Goal: Register for event/course

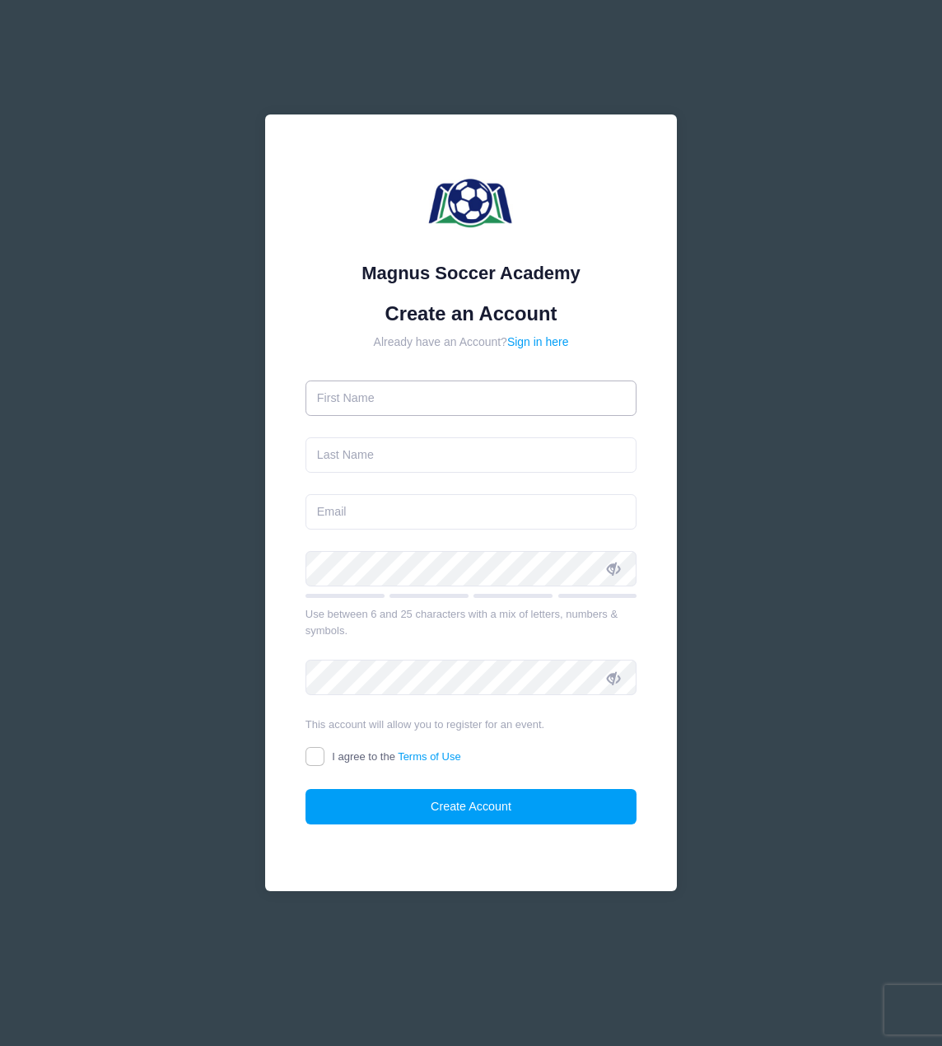
click at [374, 396] on input "text" at bounding box center [471, 397] width 332 height 35
type input "E"
type input "[PERSON_NAME]"
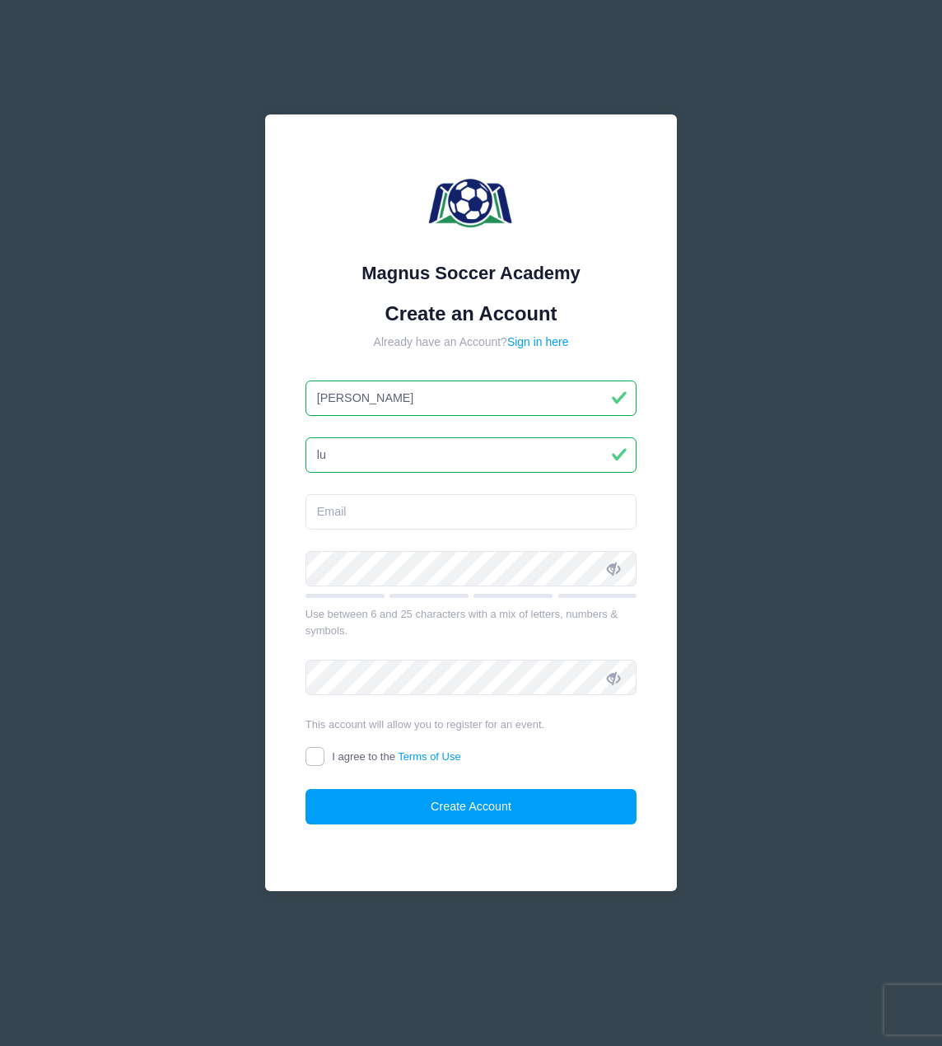
type input "l"
type input "[PERSON_NAME]"
type input "[EMAIL_ADDRESS][DOMAIN_NAME]"
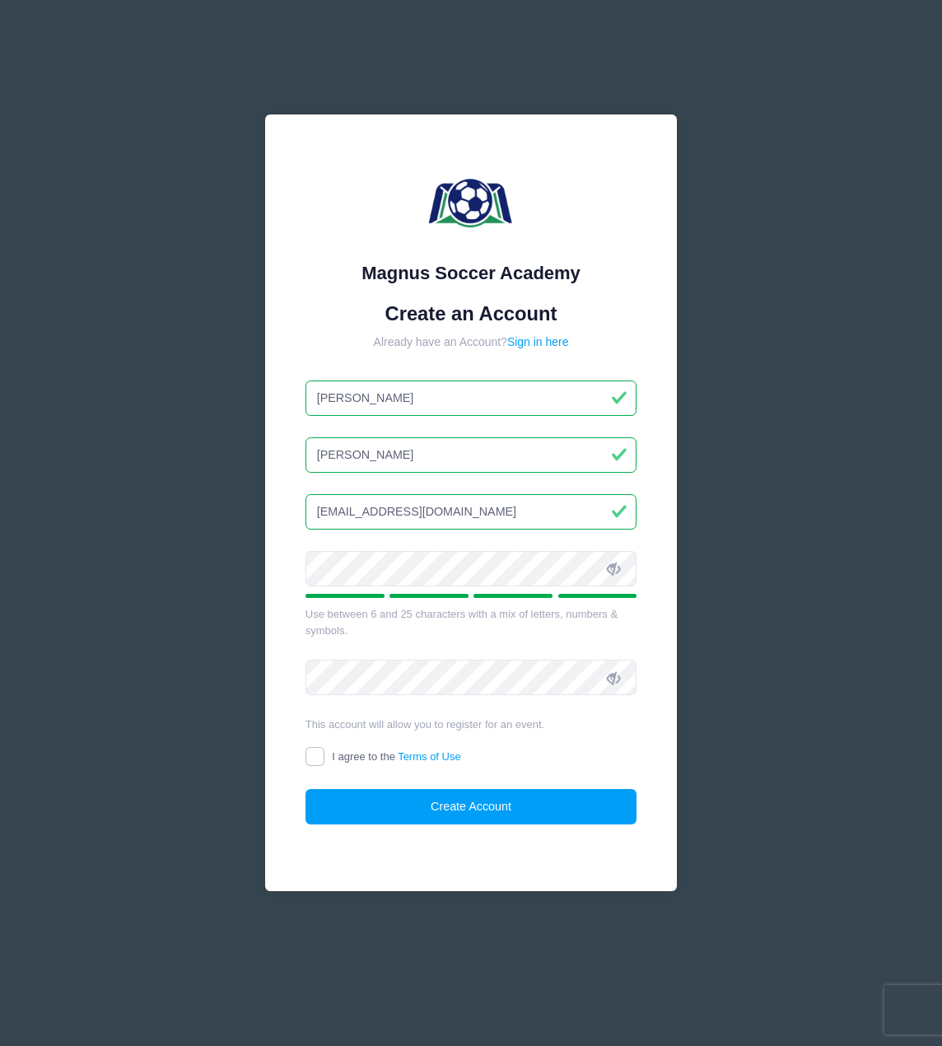
click at [394, 896] on div "Magnus Soccer Academy Create an Account Already have an Account? Sign in here M…" at bounding box center [471, 522] width 439 height 843
click at [254, 769] on div "Magnus Soccer Academy Create an Account Already have an Account? Sign in here M…" at bounding box center [471, 522] width 439 height 843
click at [307, 757] on input "I agree to the Terms of Use" at bounding box center [314, 756] width 19 height 19
checkbox input "true"
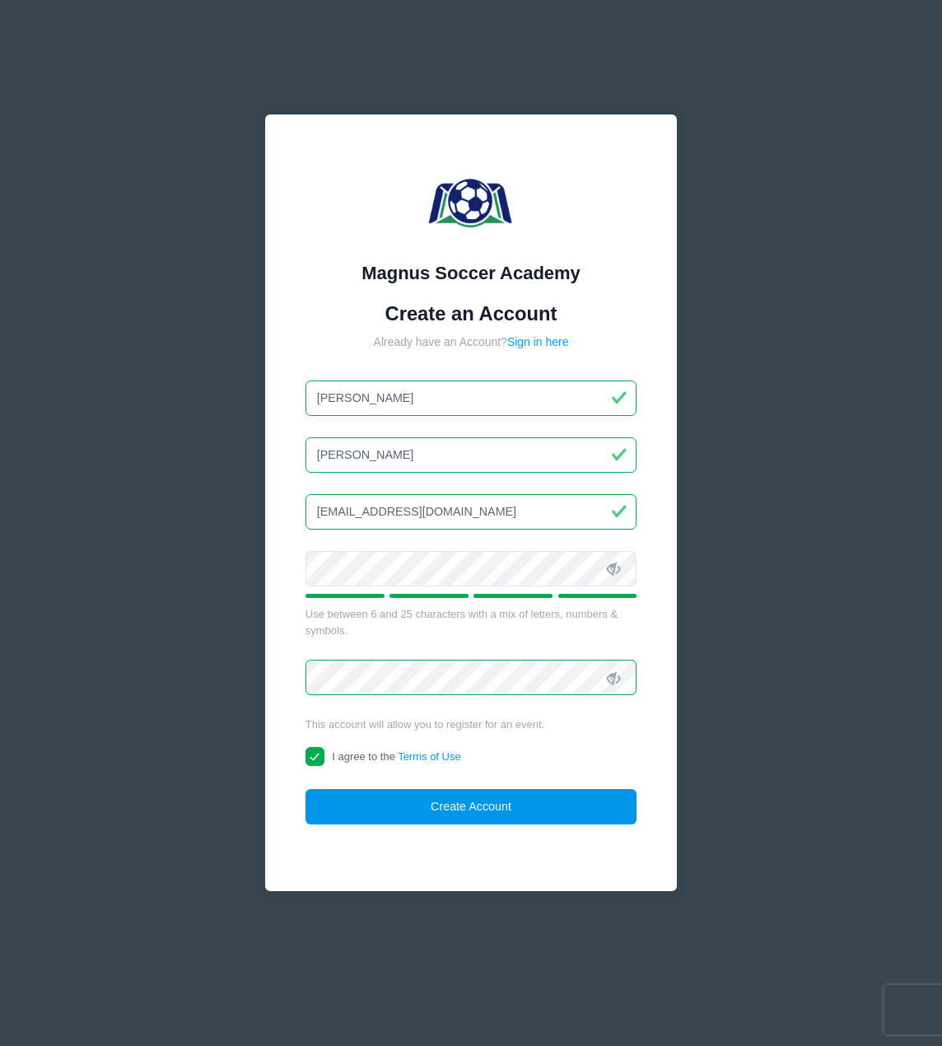
click at [482, 807] on button "Create Account" at bounding box center [471, 806] width 332 height 35
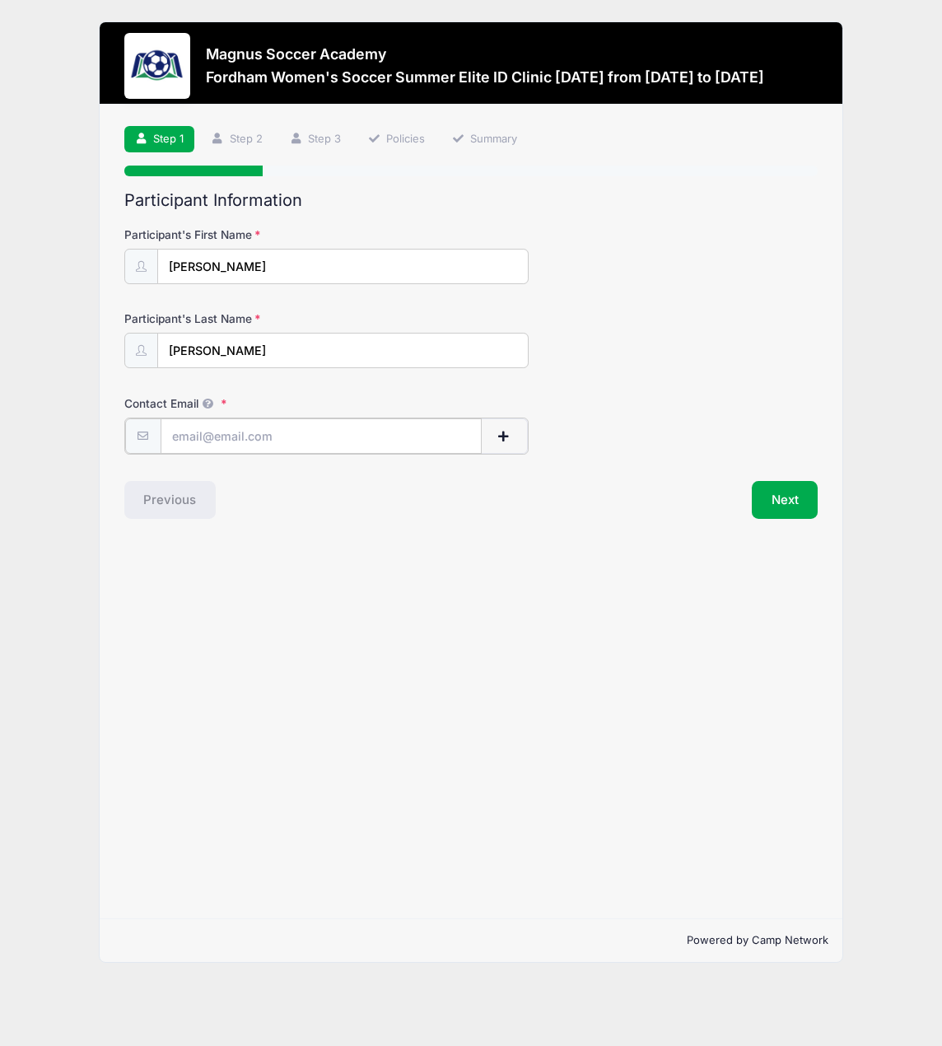
click at [315, 444] on input "Contact Email" at bounding box center [322, 435] width 322 height 35
type input "[EMAIL_ADDRESS][DOMAIN_NAME]"
click at [789, 496] on button "Next" at bounding box center [785, 498] width 67 height 38
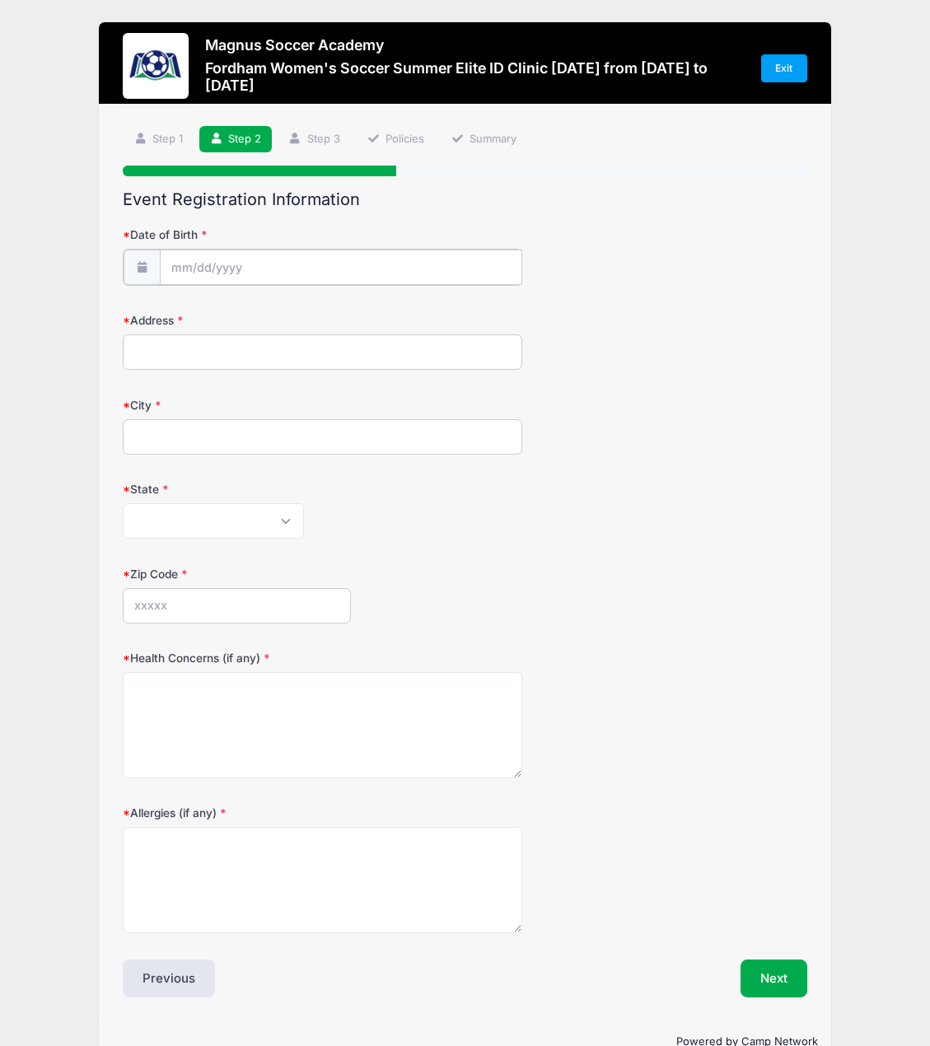
click at [249, 269] on input "Date of Birth" at bounding box center [341, 266] width 362 height 35
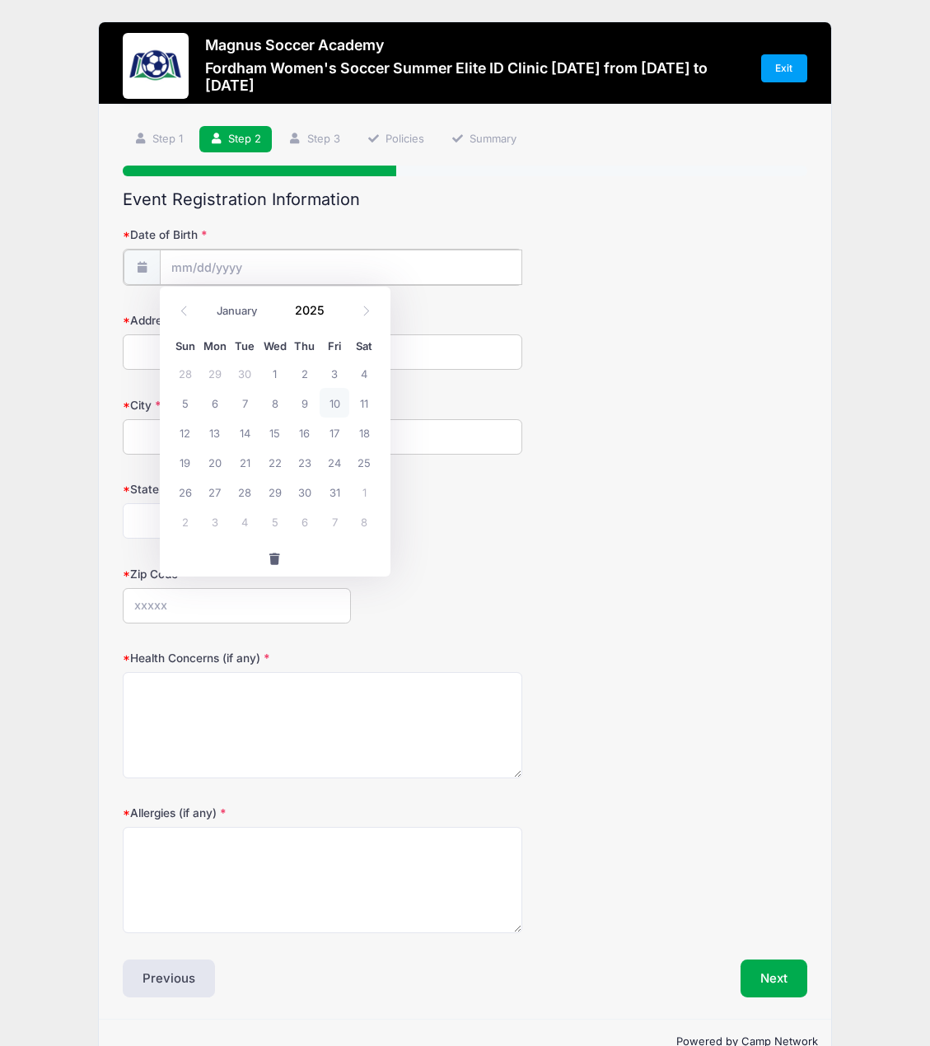
click at [179, 275] on input "Date of Birth" at bounding box center [341, 266] width 362 height 35
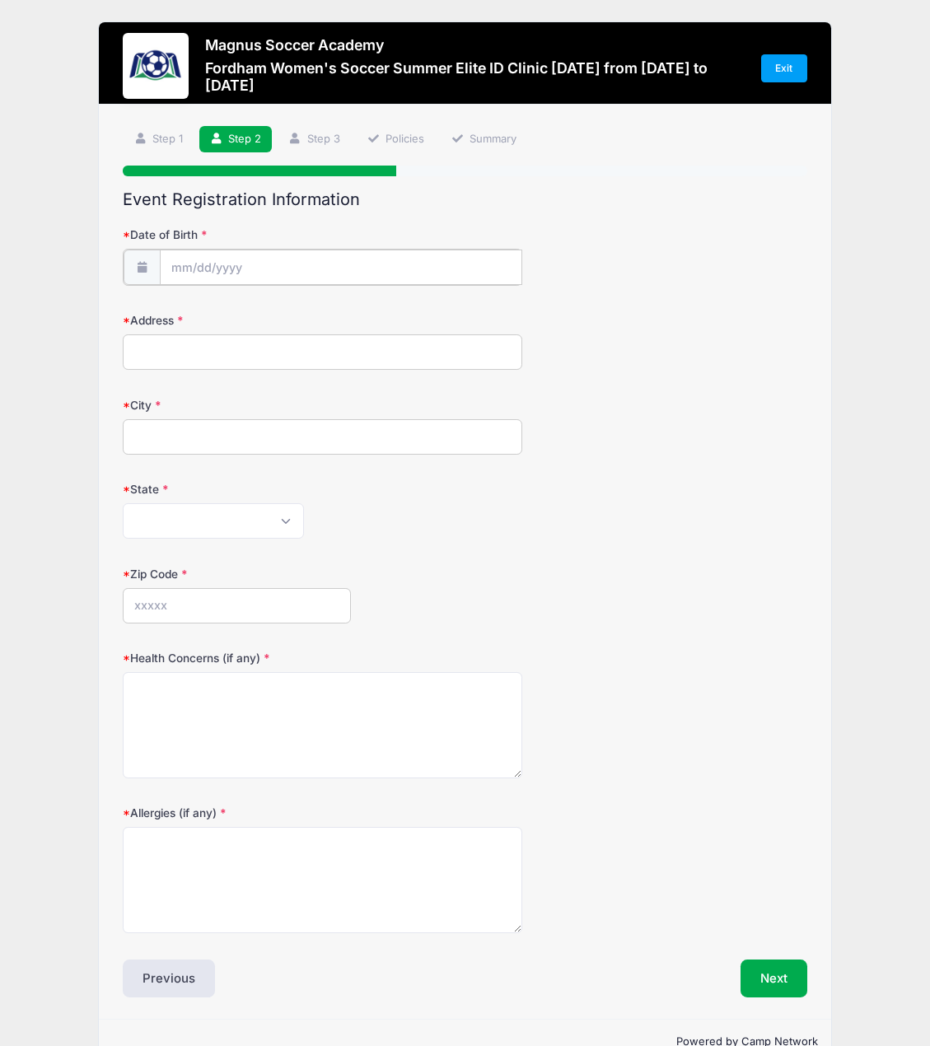
click at [180, 268] on input "Date of Birth" at bounding box center [341, 266] width 362 height 35
click at [146, 268] on icon at bounding box center [140, 266] width 13 height 11
drag, startPoint x: 140, startPoint y: 267, endPoint x: 159, endPoint y: 264, distance: 19.1
click at [141, 267] on icon at bounding box center [140, 266] width 13 height 11
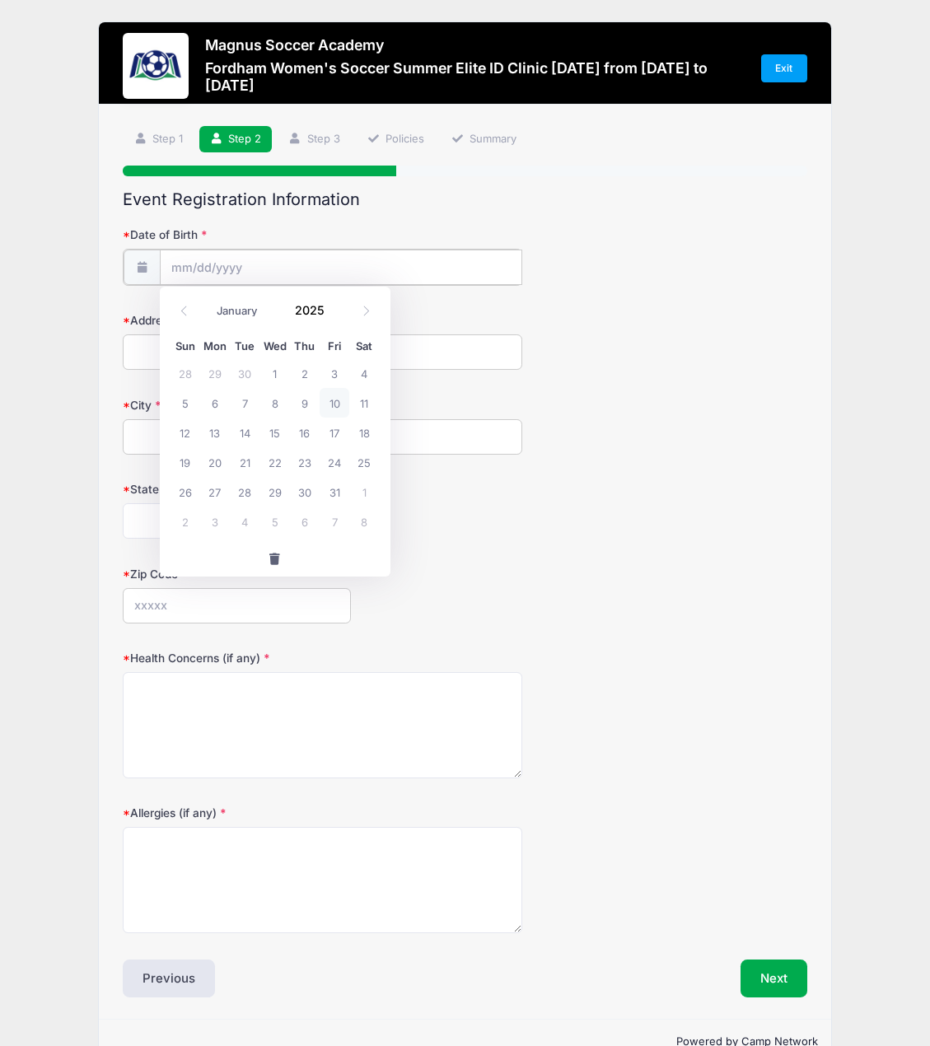
click at [185, 259] on input "Date of Birth" at bounding box center [341, 266] width 362 height 35
click at [214, 259] on input "Date of Birth" at bounding box center [341, 266] width 362 height 35
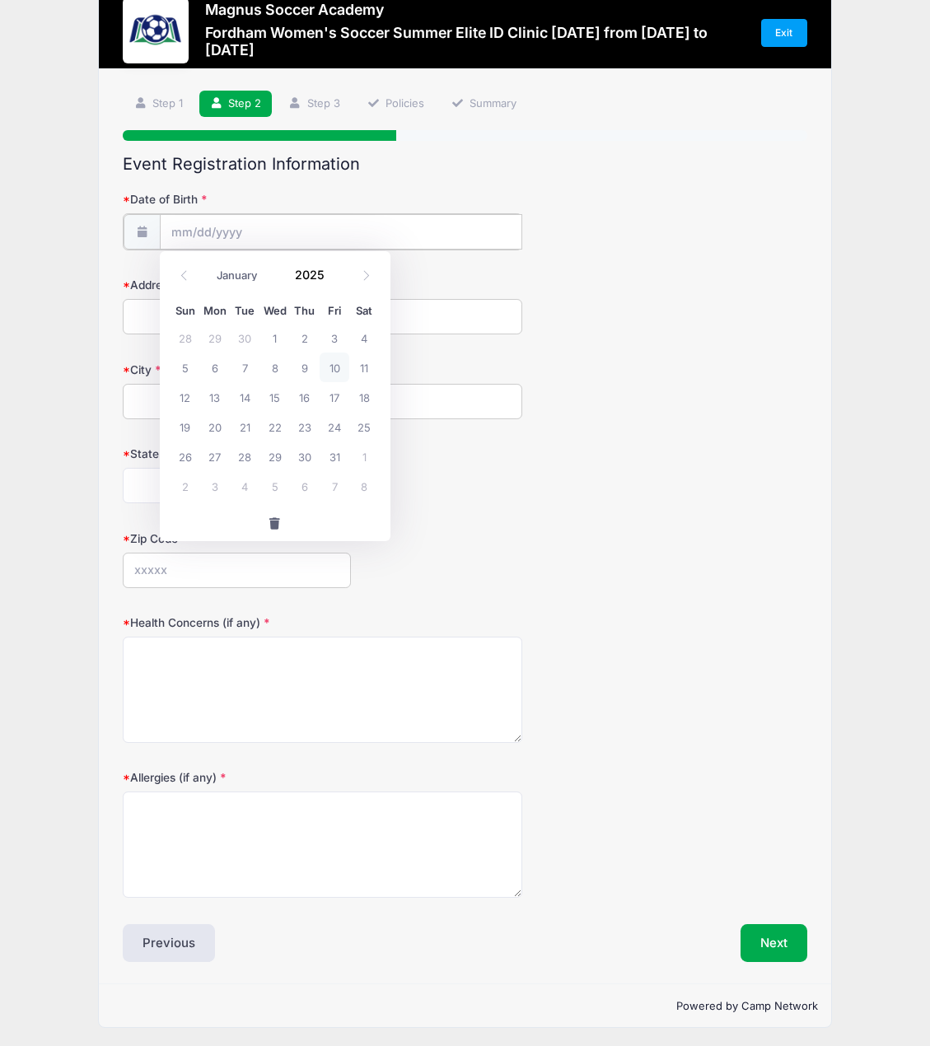
scroll to position [39, 0]
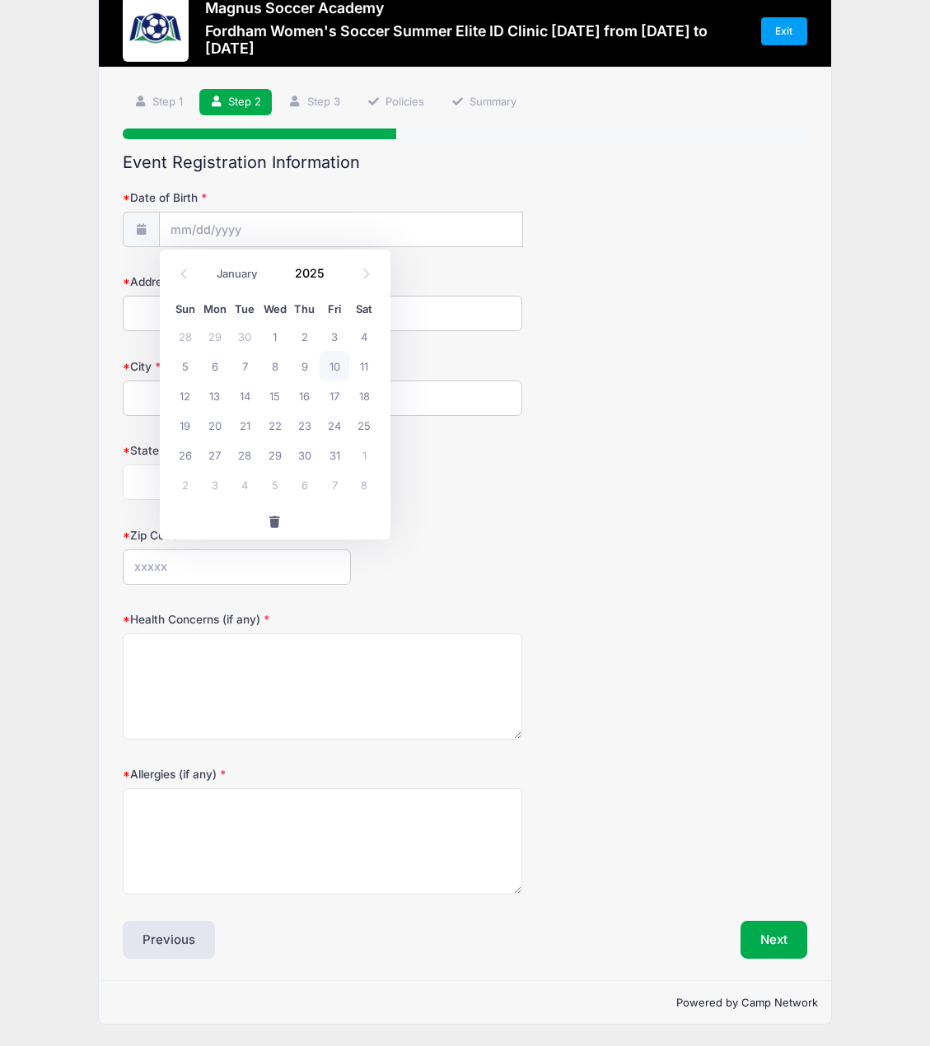
click at [142, 306] on input "Address" at bounding box center [322, 313] width 398 height 35
type input "[STREET_ADDRESS][PERSON_NAME]"
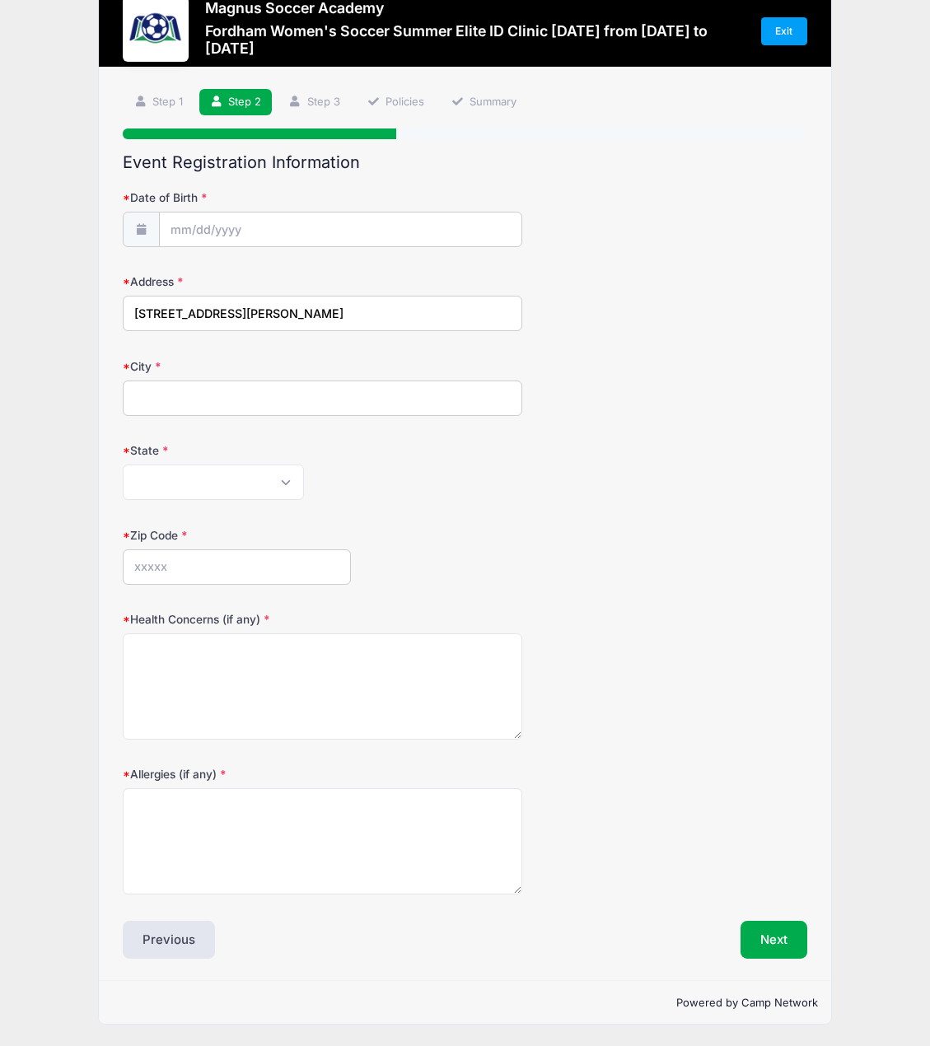
type input "Ballston Spa"
select select "NY"
type input "12020"
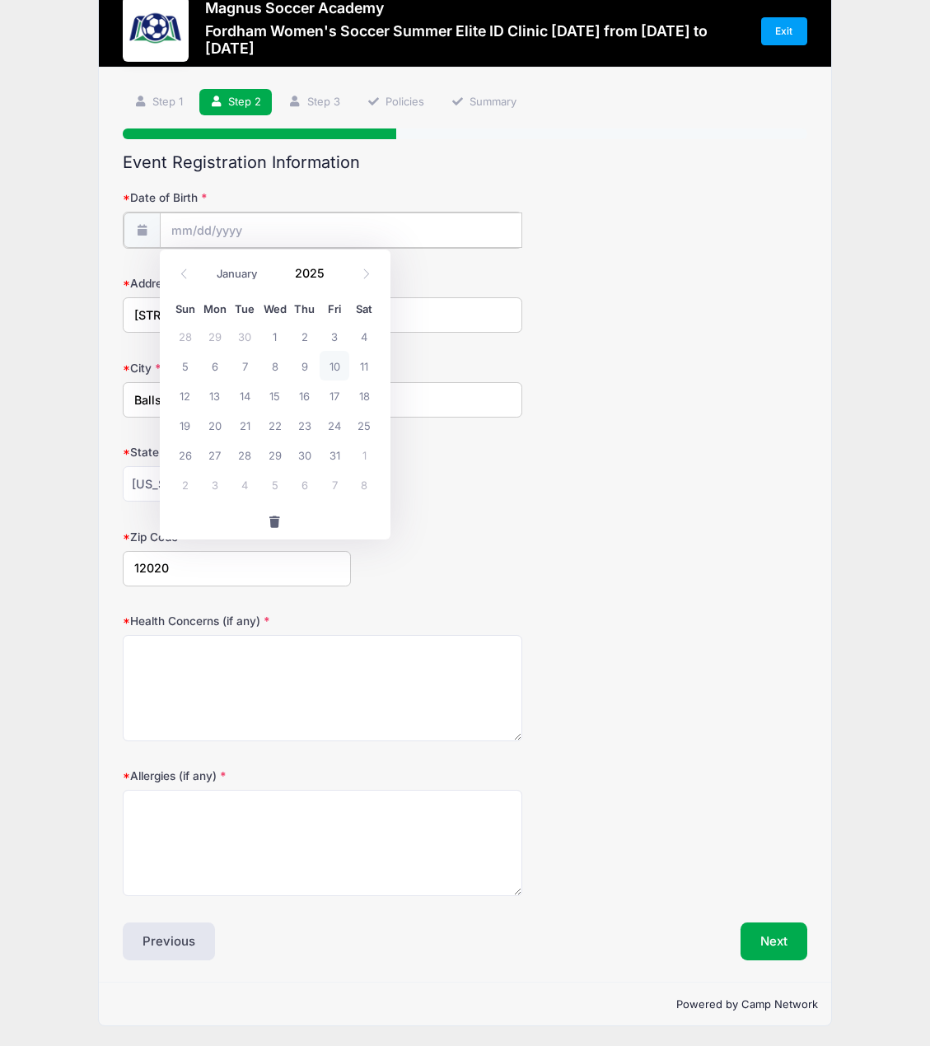
click at [230, 222] on input "Date of Birth" at bounding box center [341, 229] width 362 height 35
click at [187, 226] on input "Date of Birth" at bounding box center [341, 229] width 362 height 35
click at [184, 276] on icon at bounding box center [184, 273] width 11 height 11
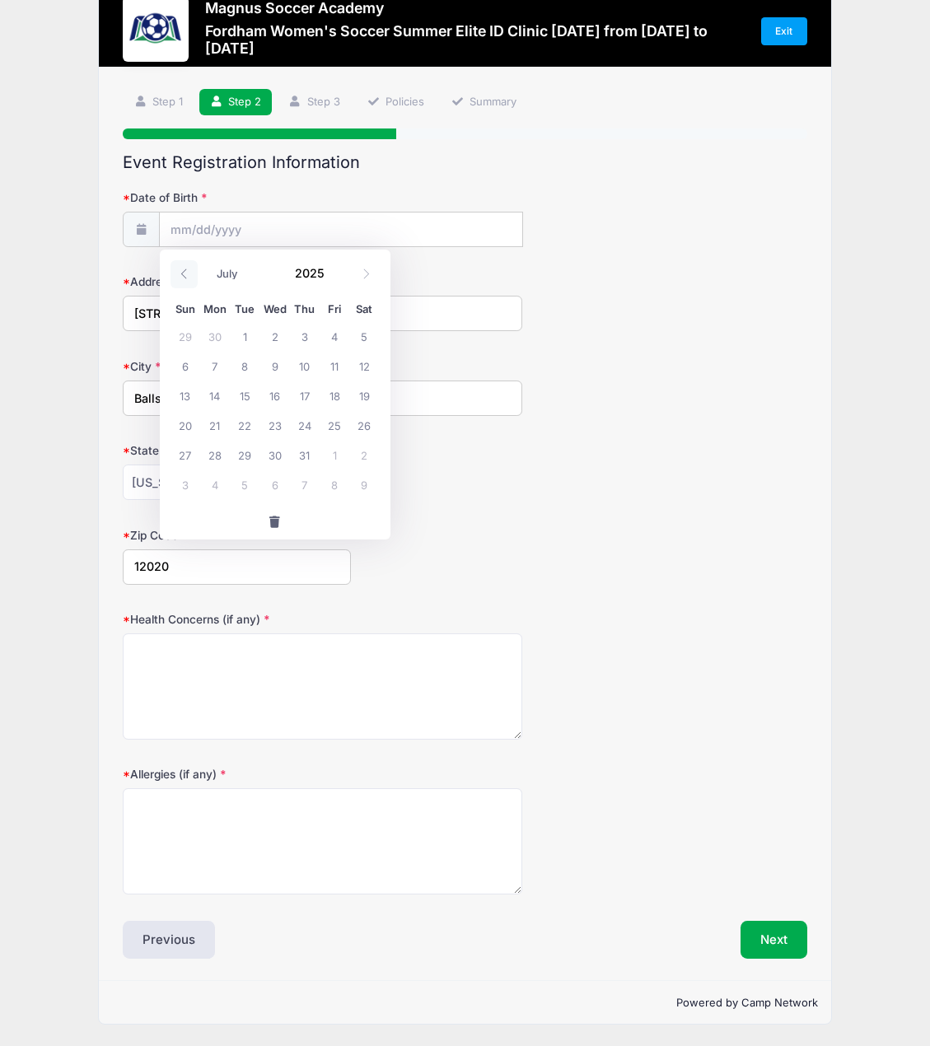
click at [184, 276] on icon at bounding box center [184, 273] width 11 height 11
select select "2"
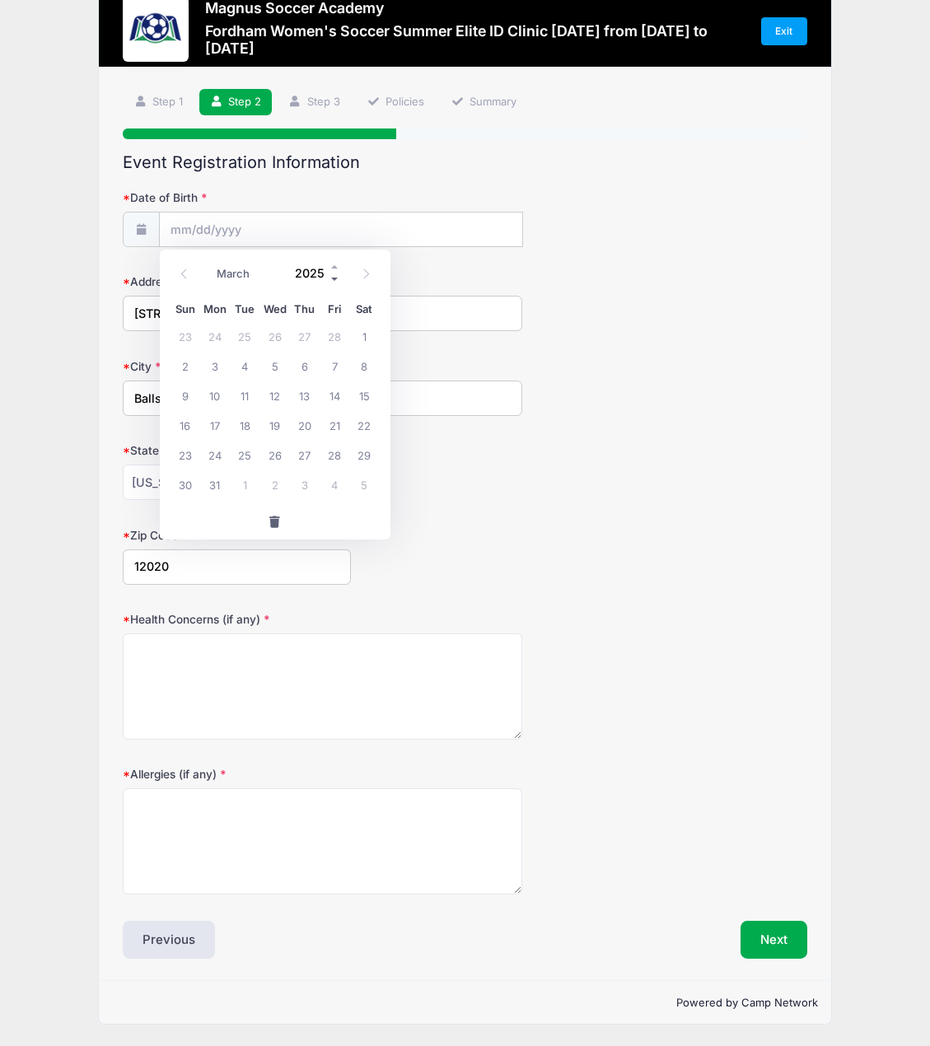
click at [336, 278] on span at bounding box center [335, 279] width 12 height 12
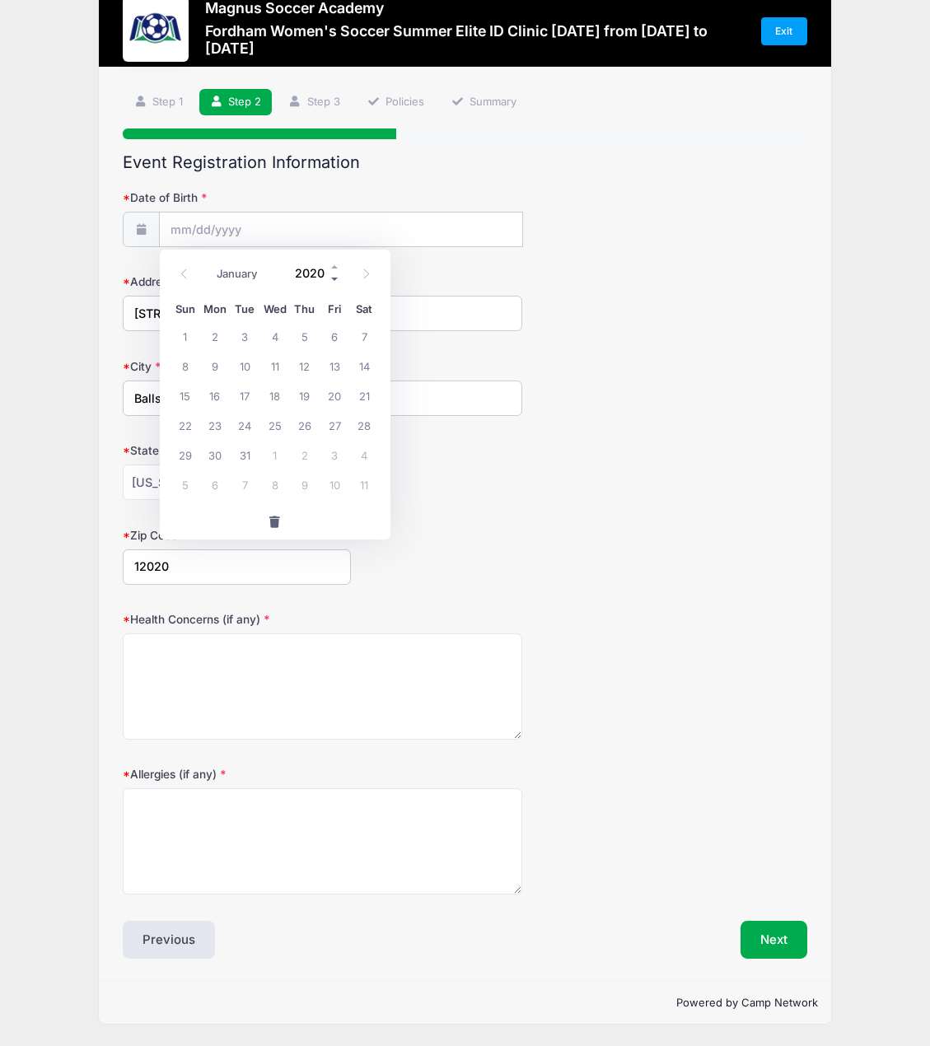
click at [336, 278] on span at bounding box center [335, 279] width 12 height 12
click at [335, 277] on span at bounding box center [335, 279] width 12 height 12
click at [334, 277] on span at bounding box center [335, 279] width 12 height 12
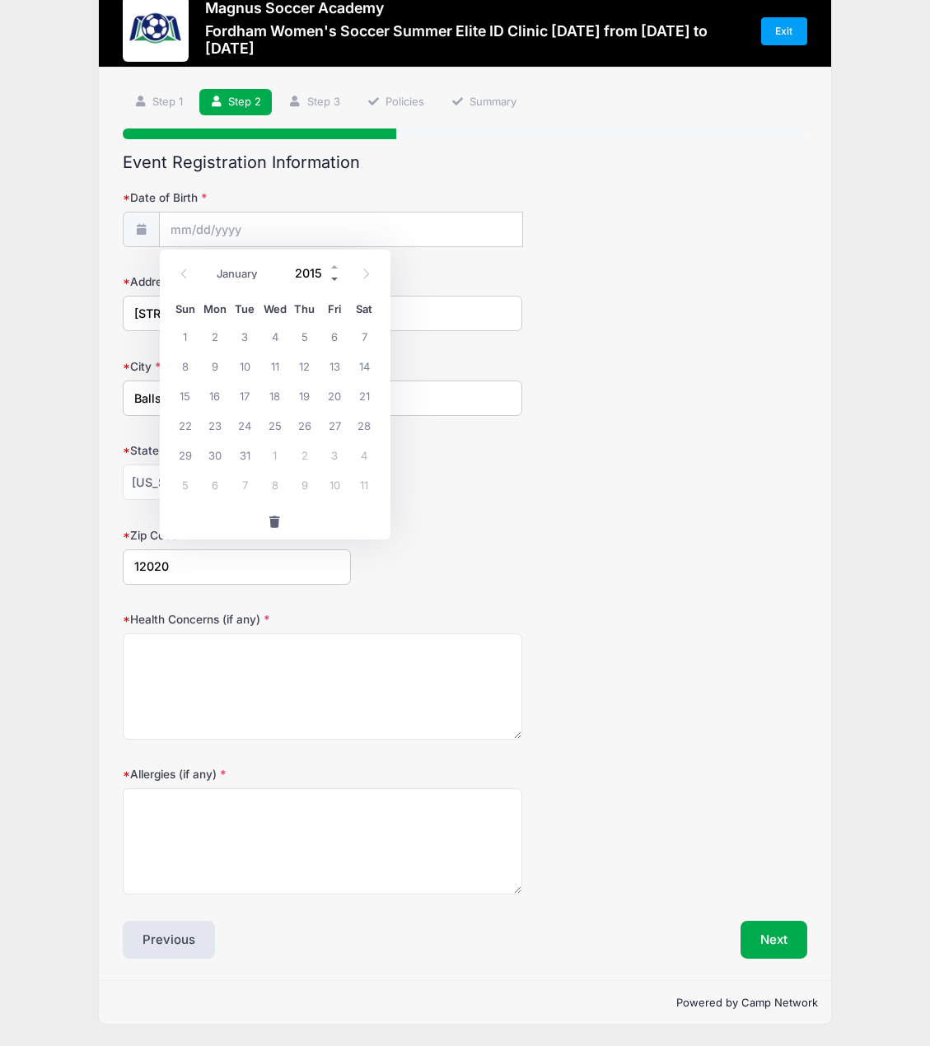
click at [334, 277] on span at bounding box center [335, 279] width 12 height 12
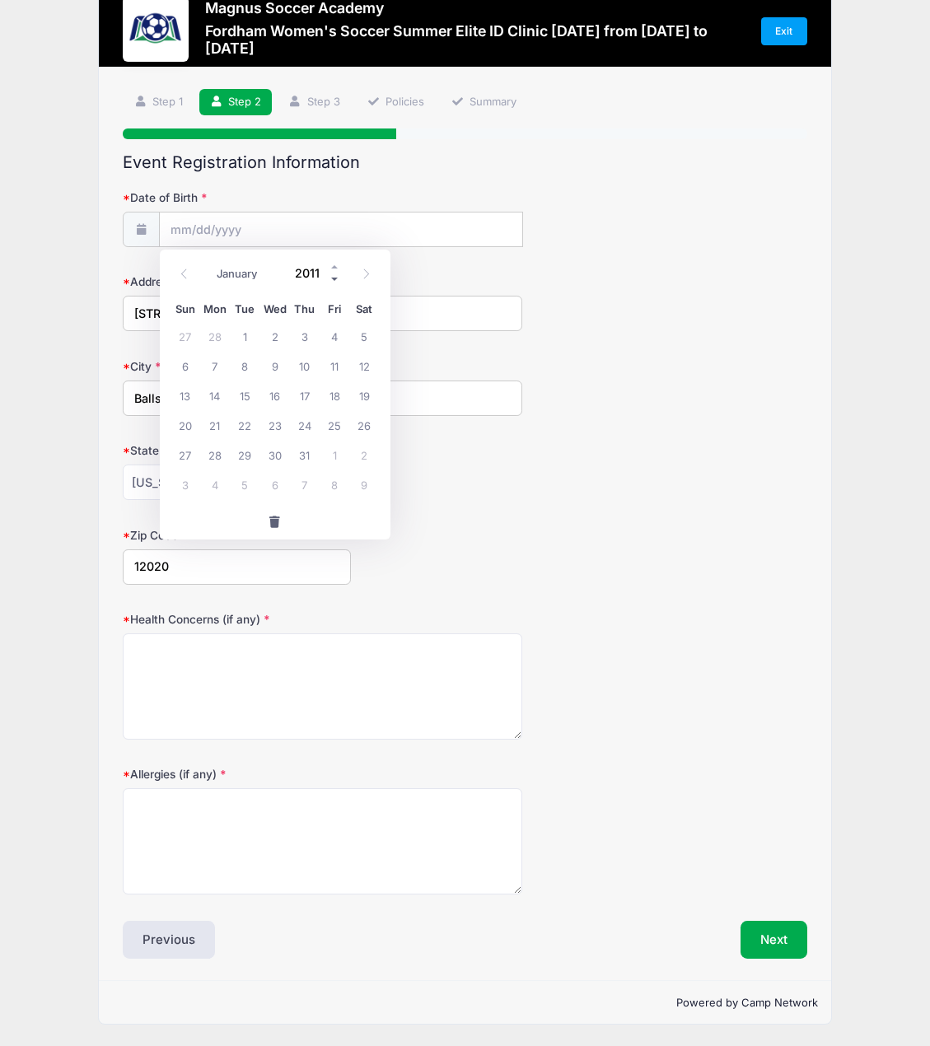
type input "2010"
click at [361, 273] on icon at bounding box center [366, 273] width 11 height 11
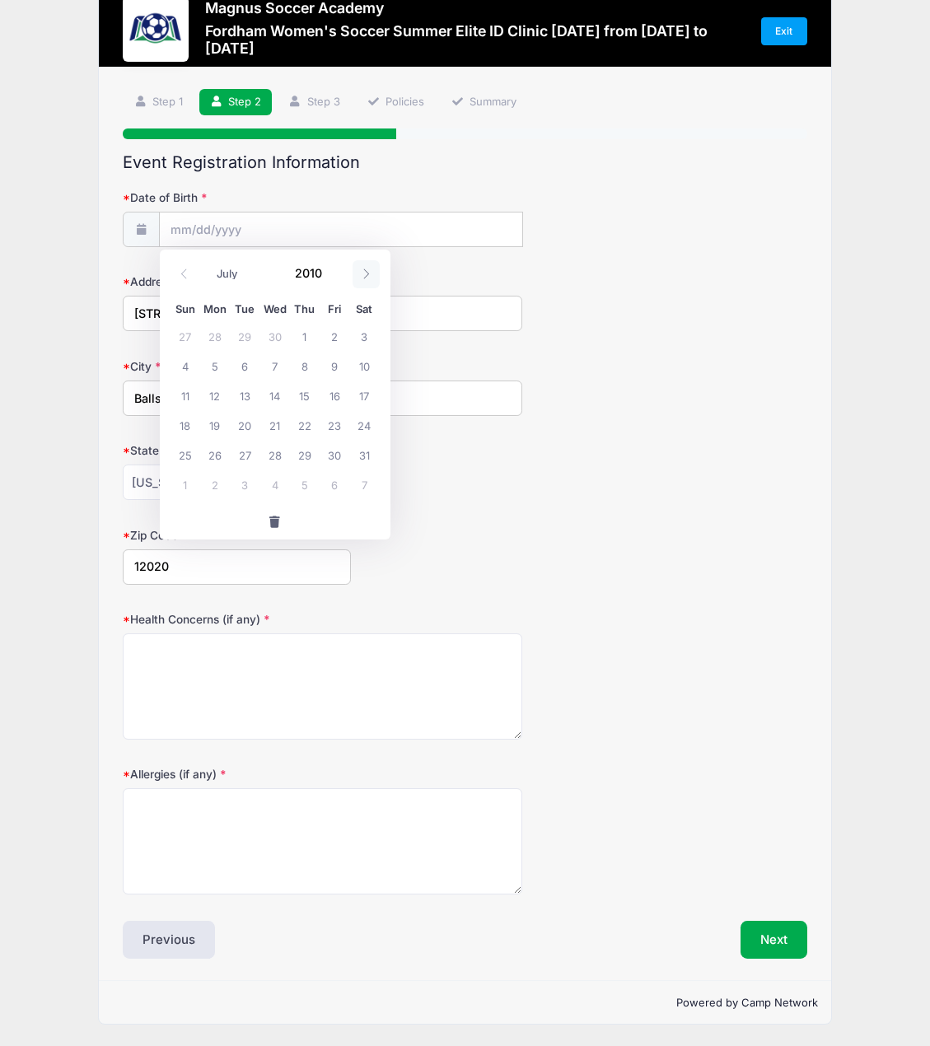
click at [361, 273] on icon at bounding box center [366, 273] width 11 height 11
select select "9"
click at [216, 394] on span "11" at bounding box center [215, 395] width 30 height 30
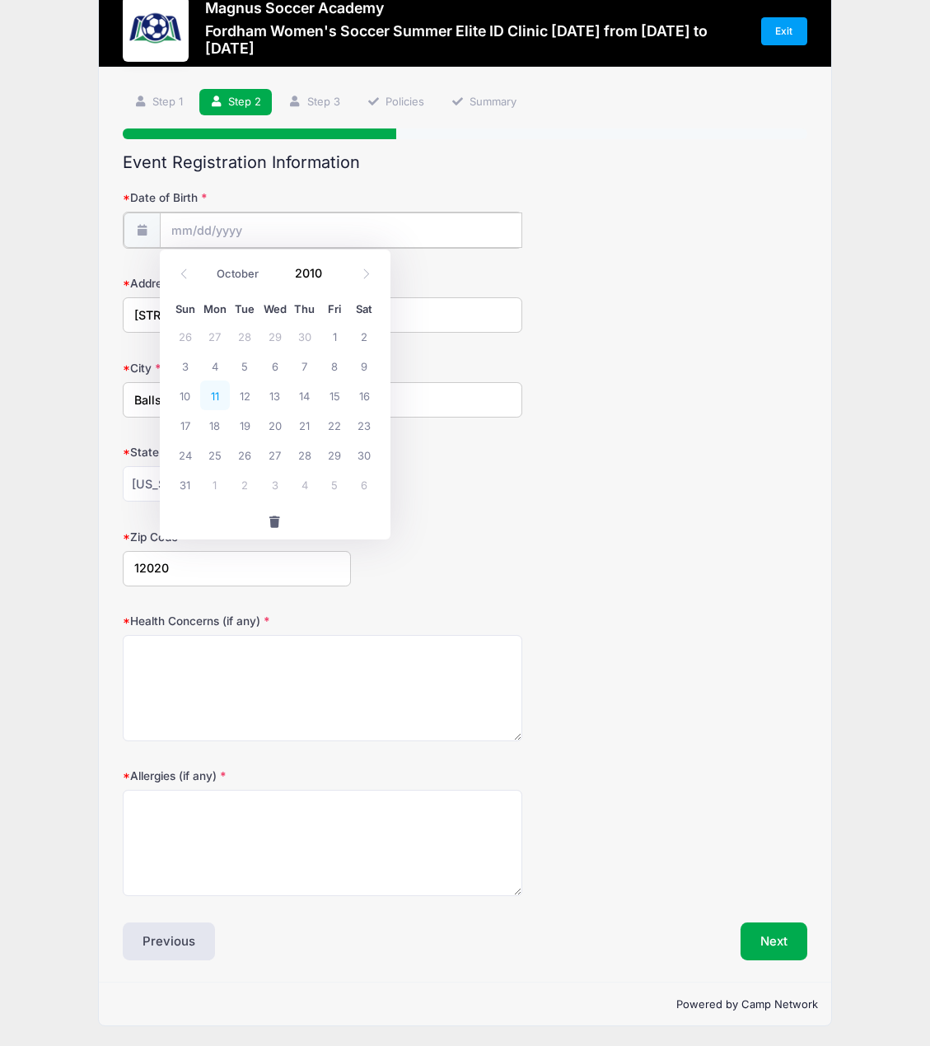
type input "[DATE]"
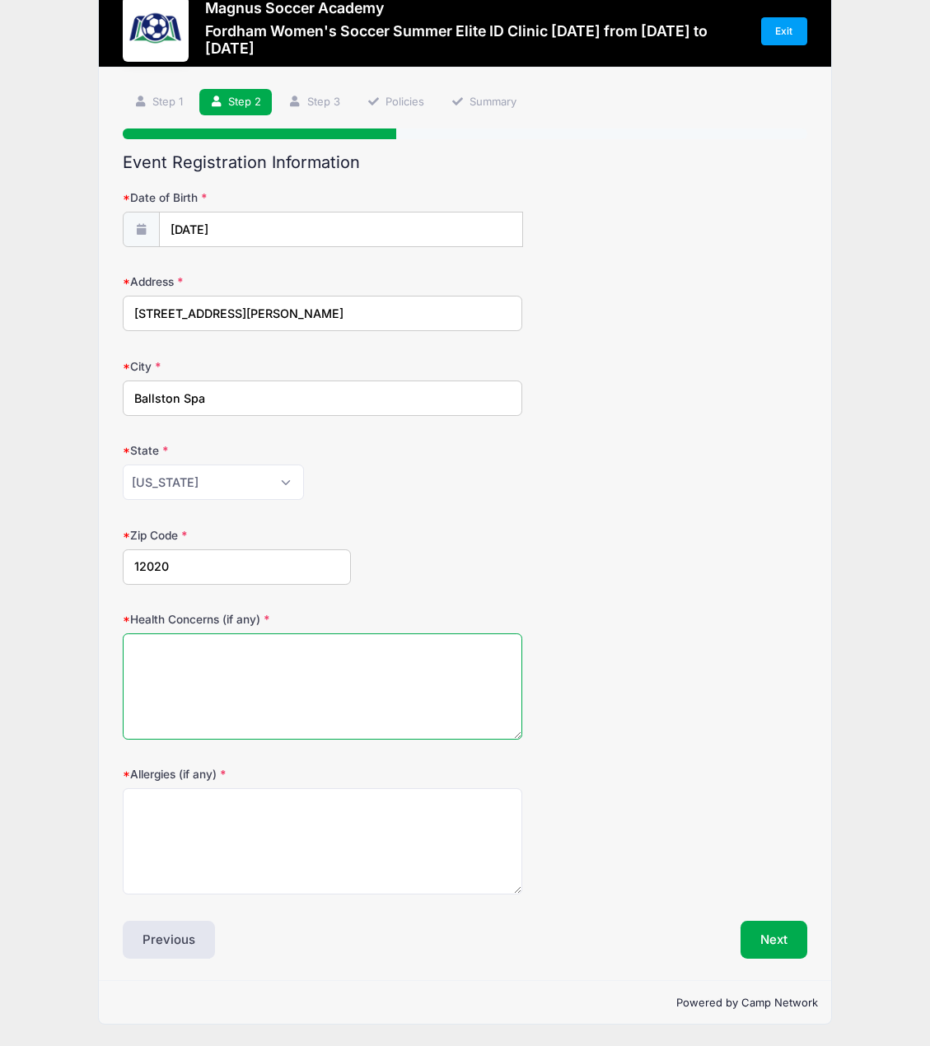
click at [149, 659] on textarea "Health Concerns (if any)" at bounding box center [322, 686] width 398 height 106
type textarea "none"
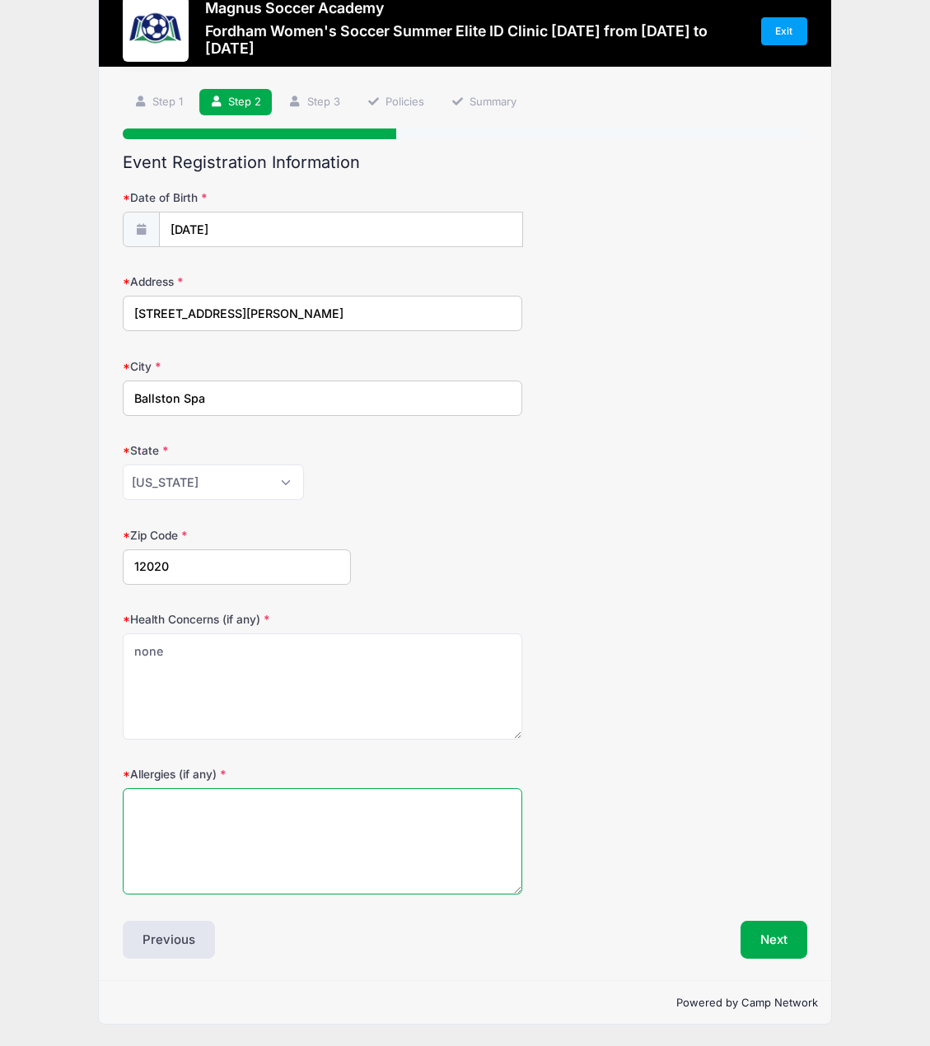
click at [164, 818] on textarea "Allergies (if any)" at bounding box center [322, 841] width 398 height 106
type textarea "seasonal, cats"
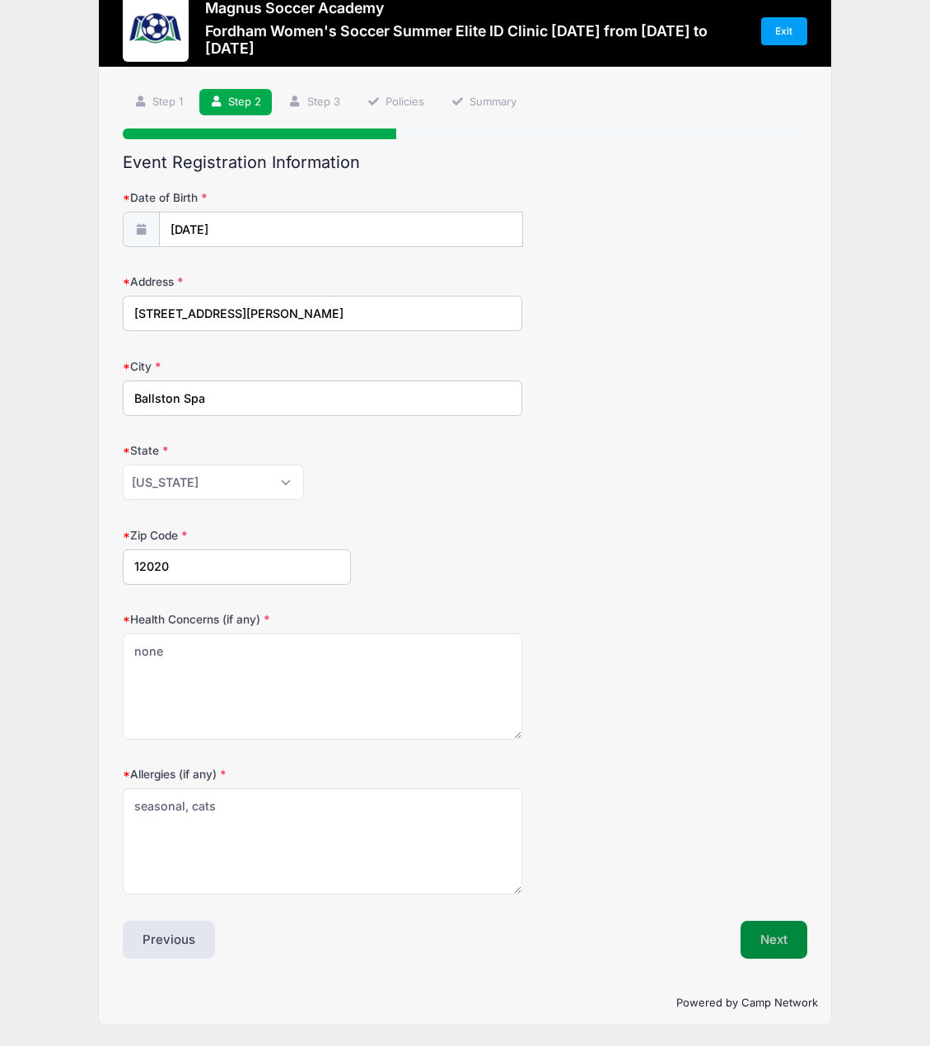
click at [790, 950] on button "Next" at bounding box center [773, 939] width 67 height 38
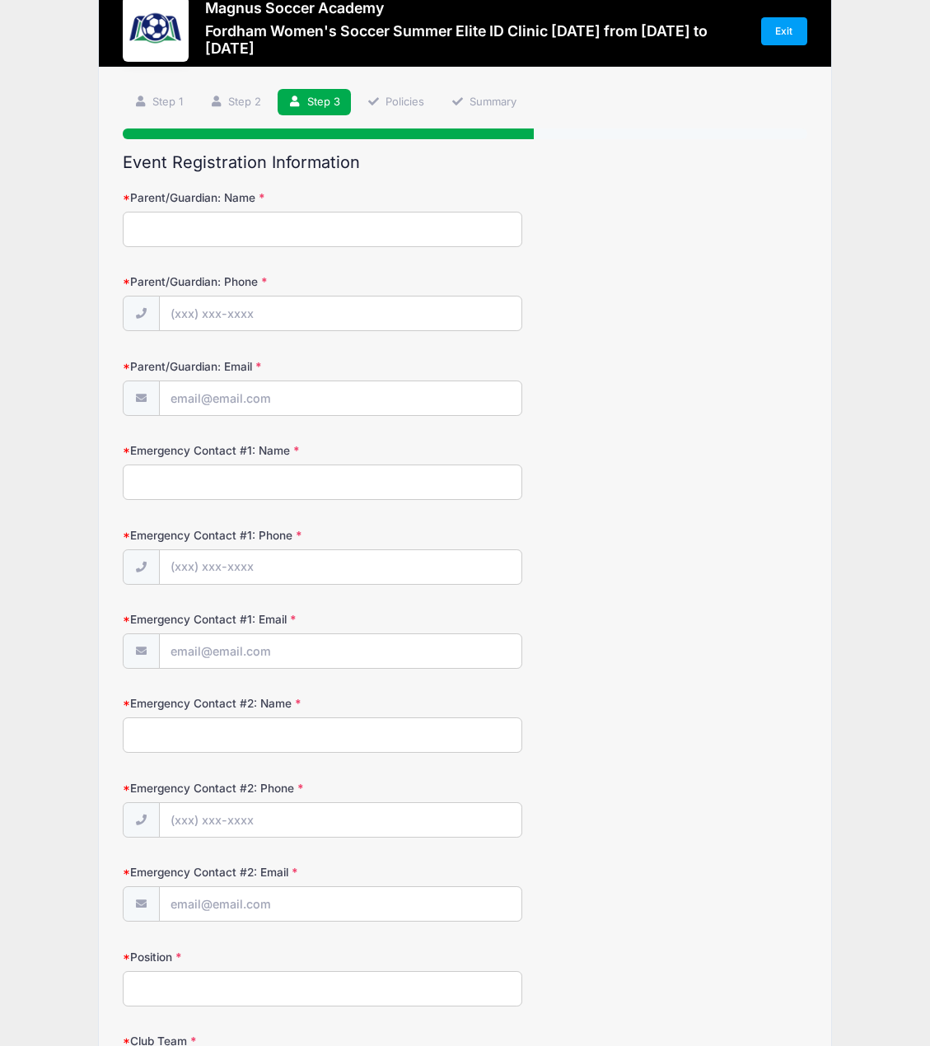
scroll to position [0, 0]
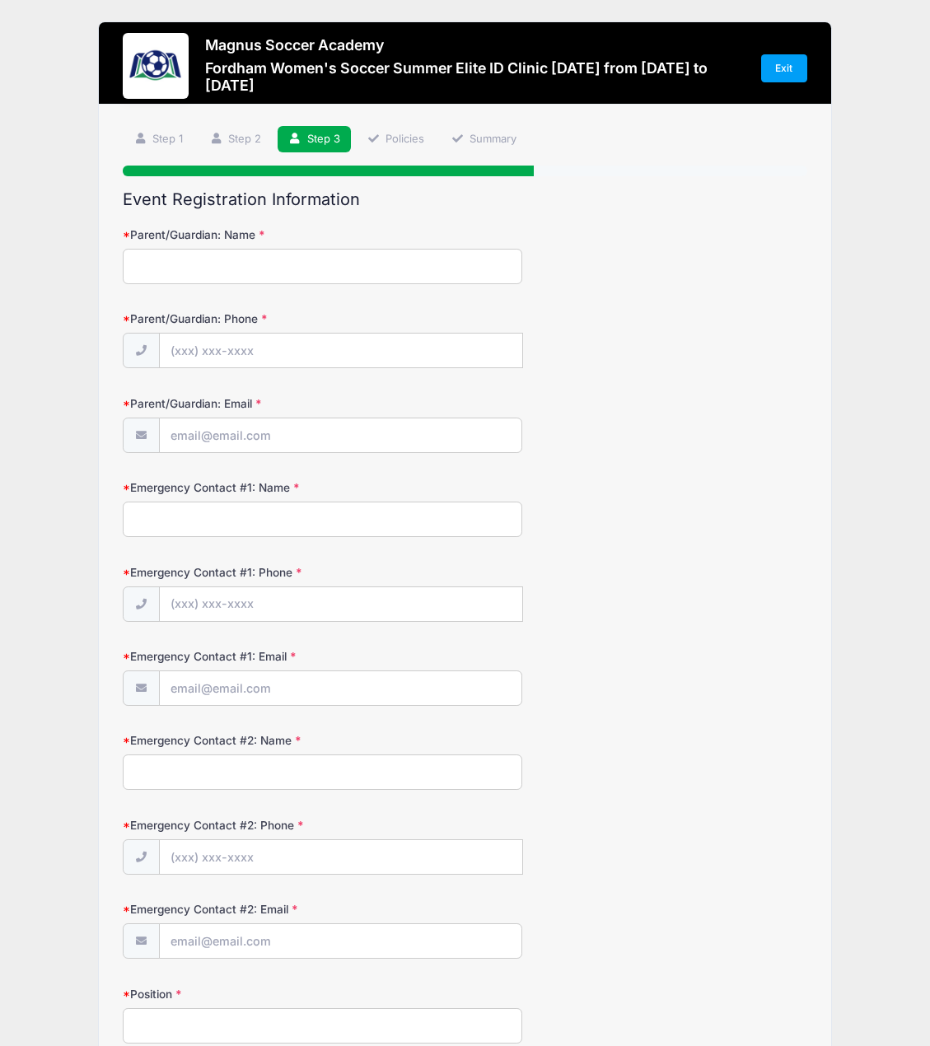
click at [175, 263] on input "Parent/Guardian: Name" at bounding box center [322, 266] width 398 height 35
type input "[PERSON_NAME]"
type input "[PHONE_NUMBER]"
type input "[EMAIL_ADDRESS][DOMAIN_NAME]"
type input "[PERSON_NAME]"
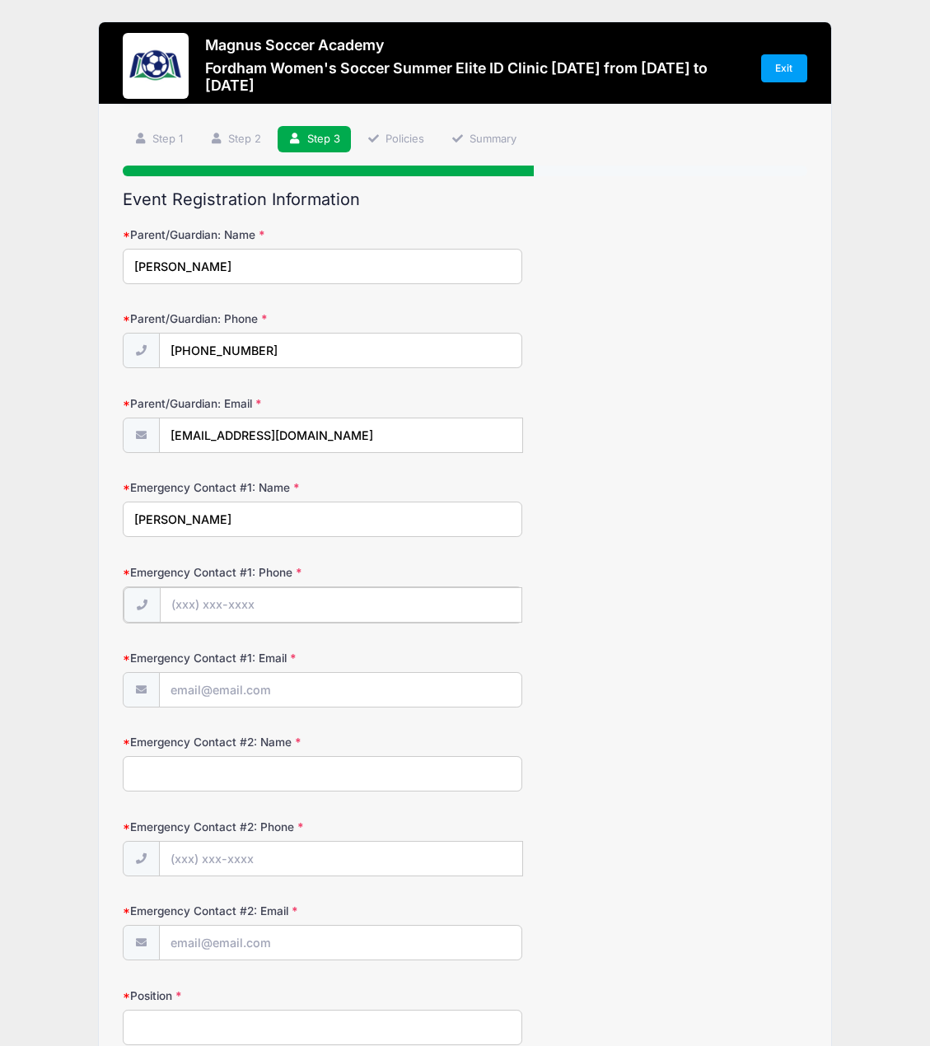
type input "[PHONE_NUMBER]"
type input "[EMAIL_ADDRESS][DOMAIN_NAME]"
type input "[PERSON_NAME]"
click at [202, 857] on input "Emergency Contact #2: Phone" at bounding box center [341, 857] width 362 height 35
type input "[PHONE_NUMBER]"
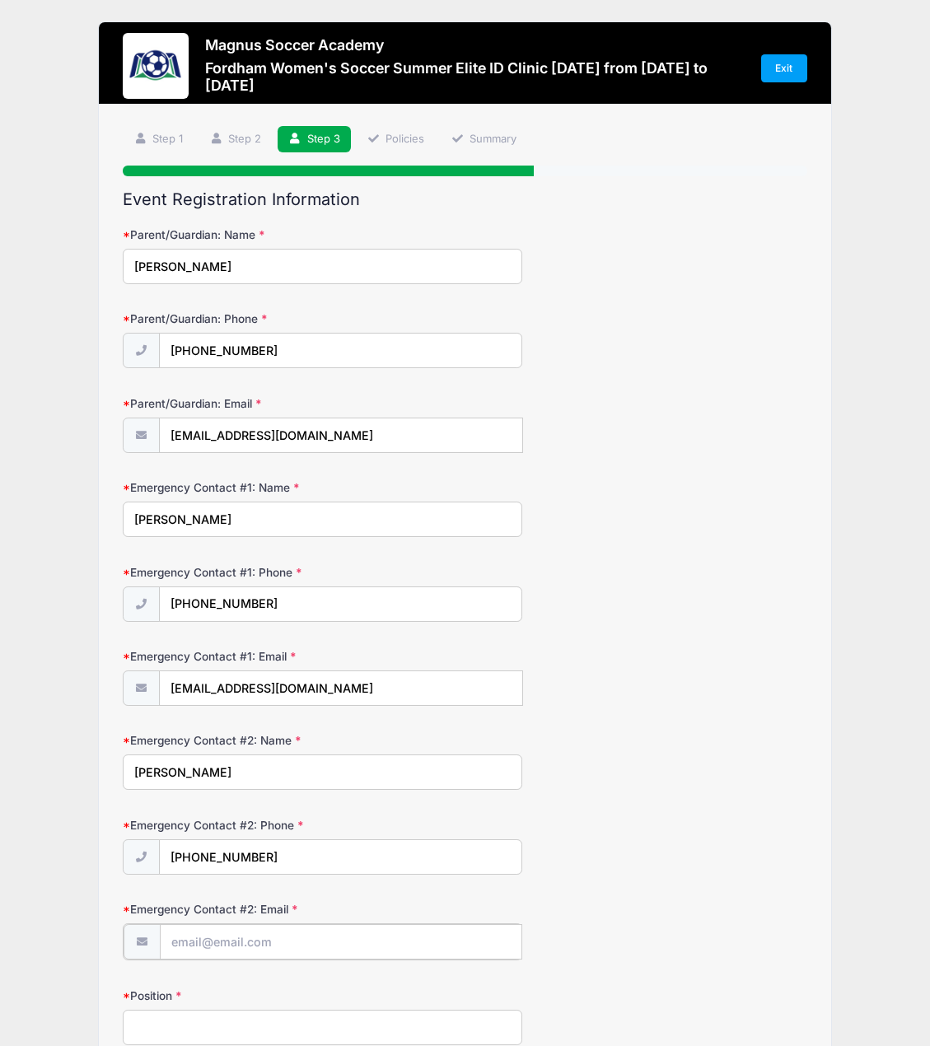
click at [261, 939] on input "Emergency Contact #2: Email" at bounding box center [341, 941] width 362 height 35
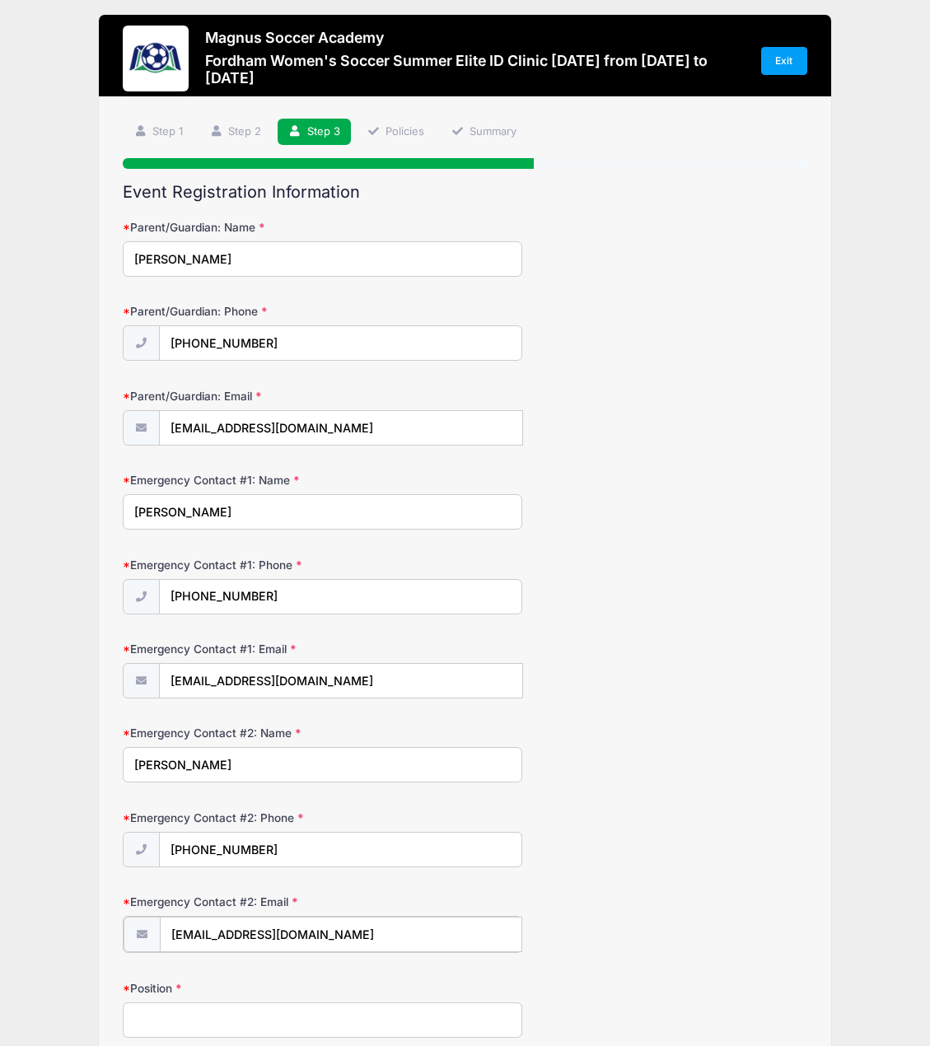
type input "[EMAIL_ADDRESS][DOMAIN_NAME]"
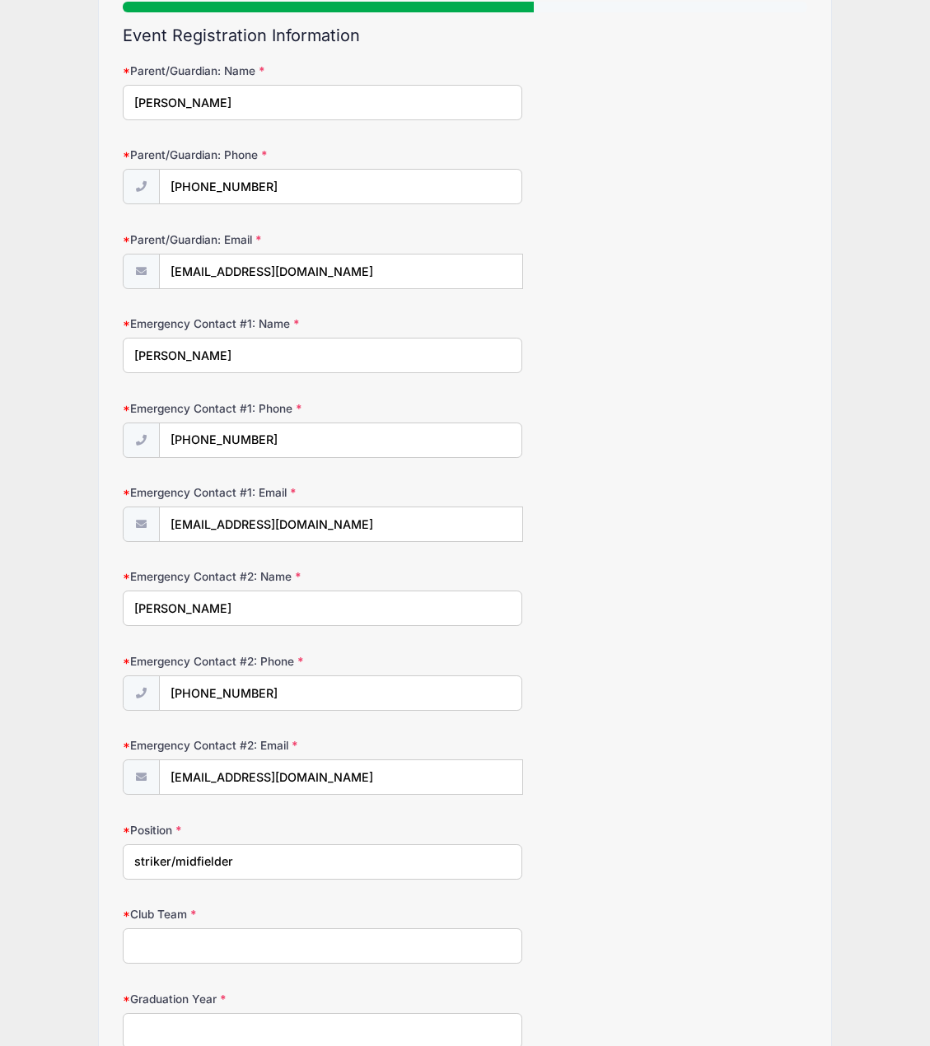
scroll to position [172, 0]
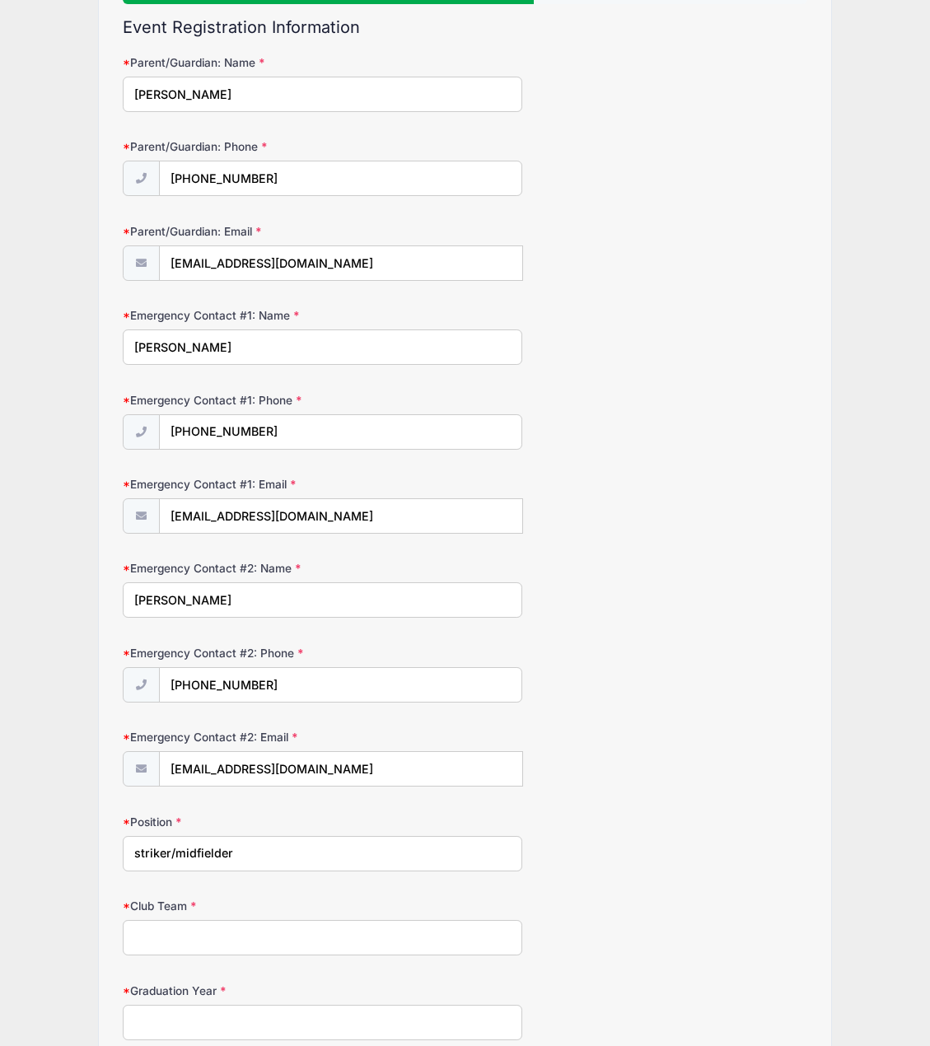
type input "striker/midfielder"
click at [230, 941] on input "Club Team" at bounding box center [322, 937] width 398 height 35
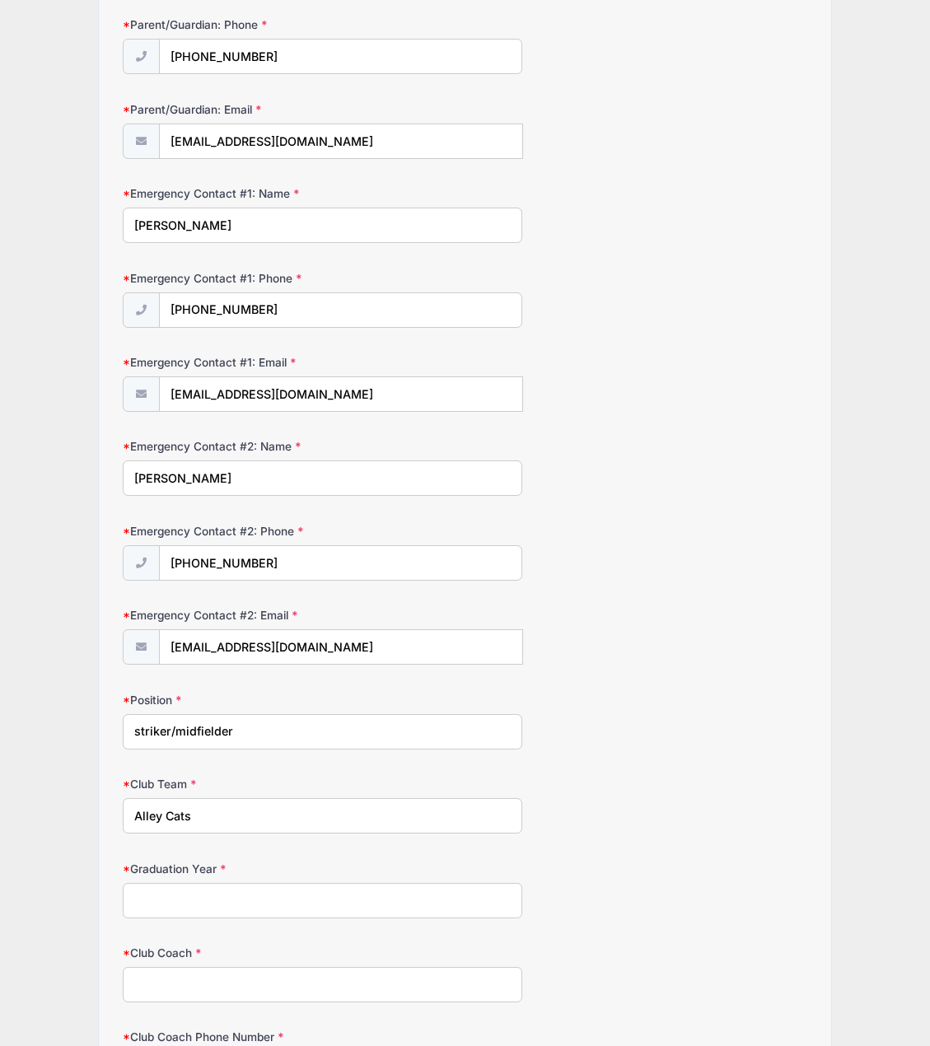
scroll to position [337, 0]
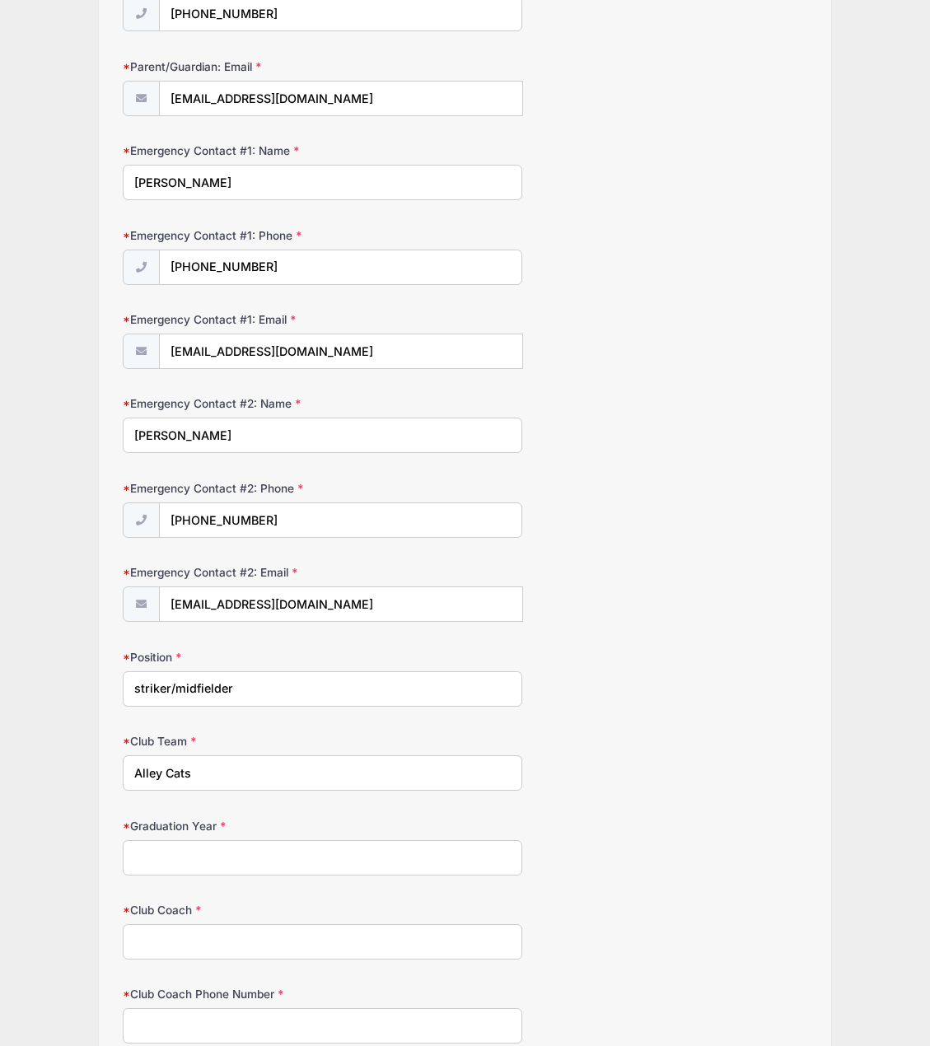
type input "Alley Cats"
click at [214, 855] on input "Graduation Year" at bounding box center [322, 857] width 398 height 35
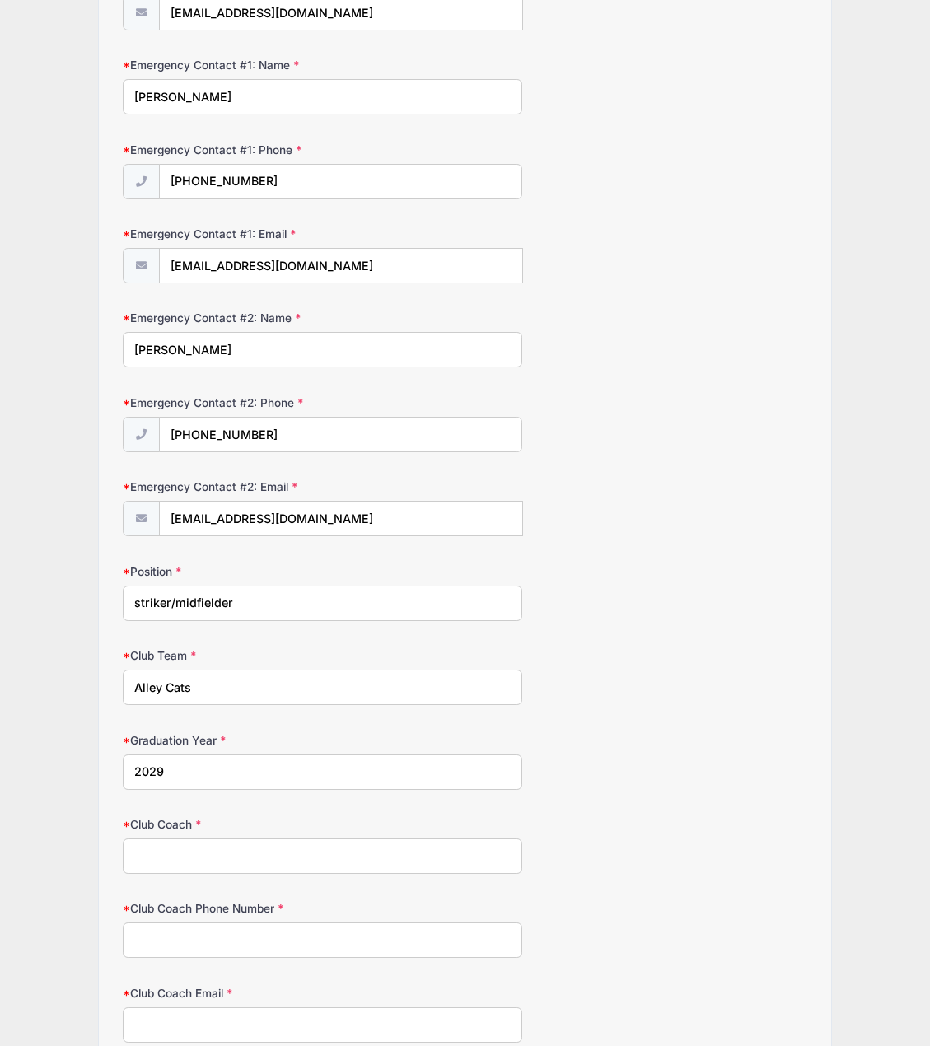
scroll to position [501, 0]
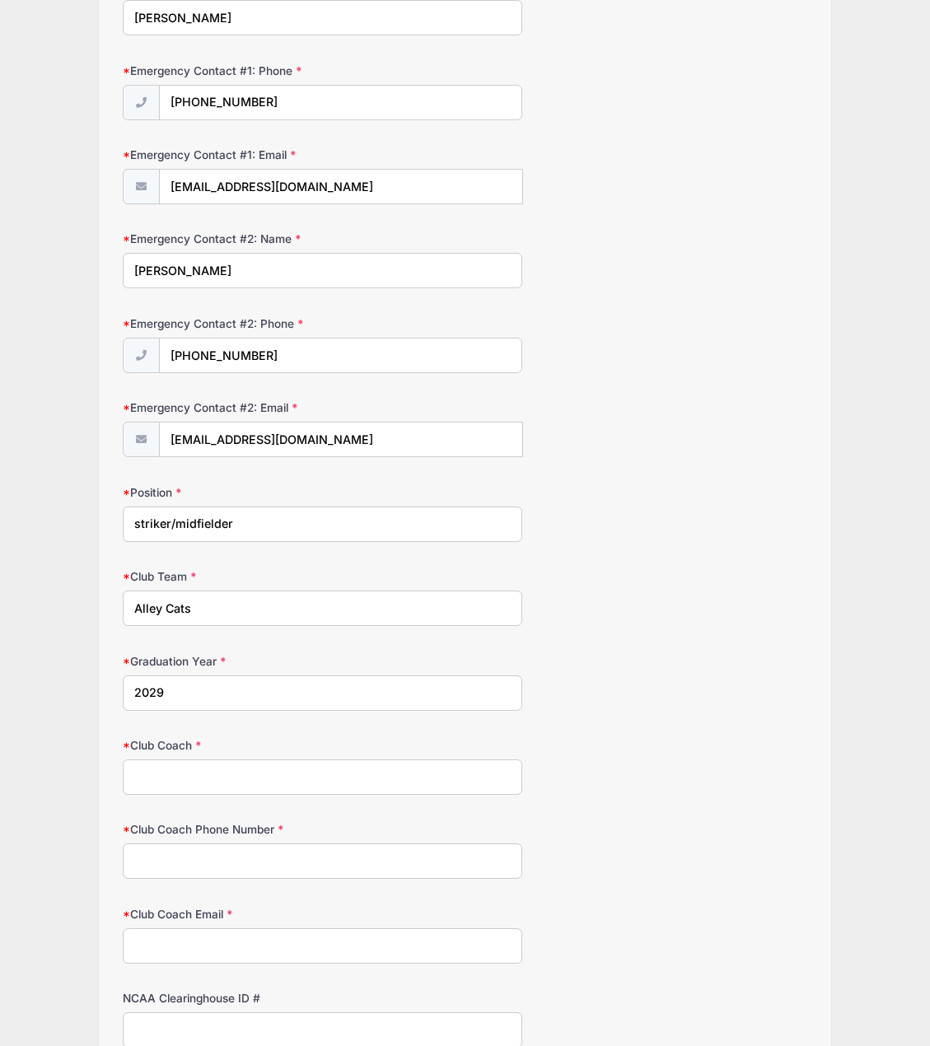
type input "2029"
click at [179, 776] on input "Club Coach" at bounding box center [322, 776] width 398 height 35
type input "[PERSON_NAME]"
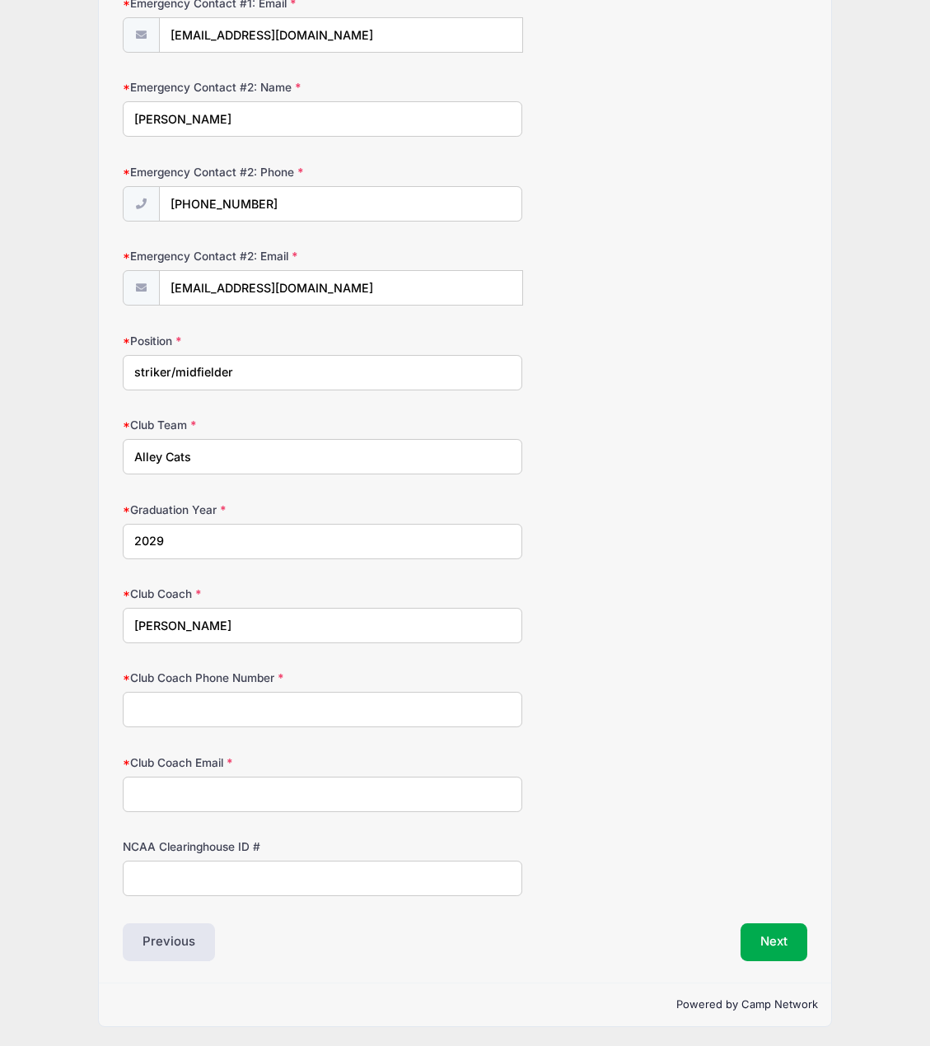
scroll to position [655, 0]
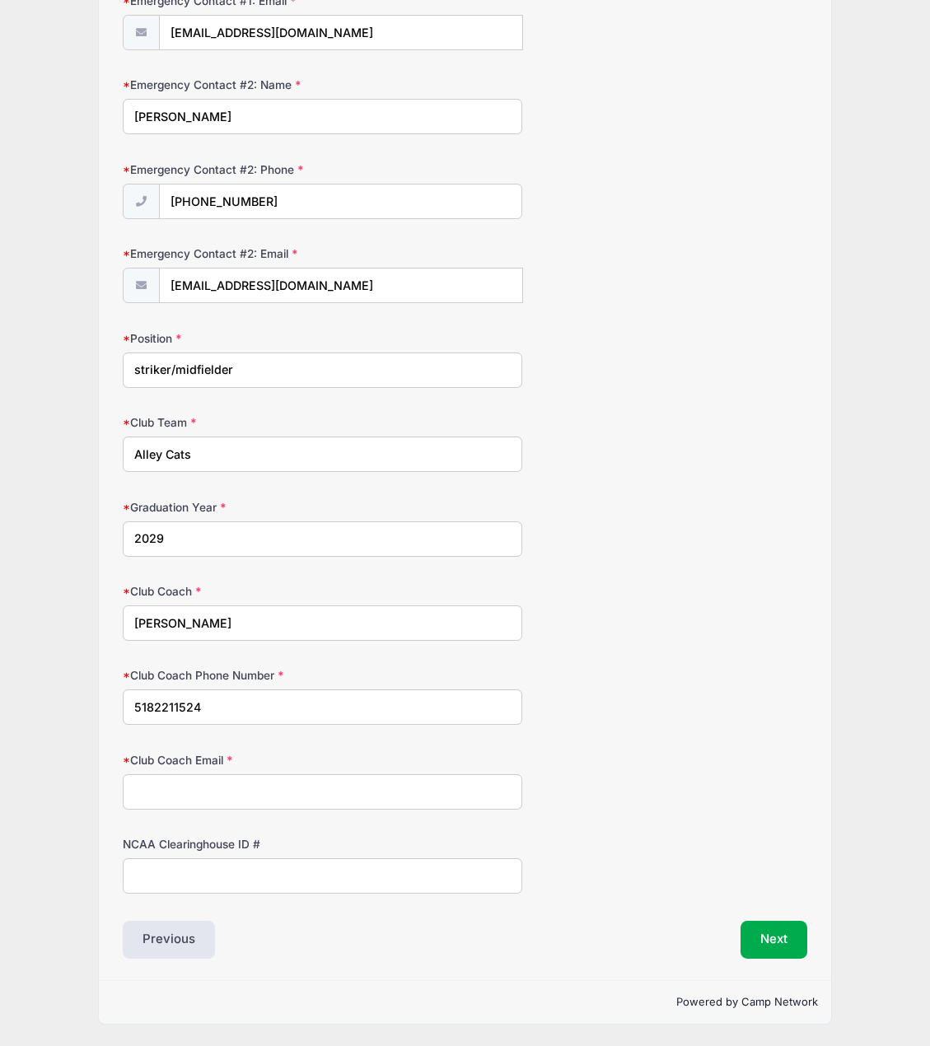
click at [226, 705] on input "5182211524" at bounding box center [322, 706] width 398 height 35
type input "5182211524"
click at [343, 782] on input "Club Coach Email" at bounding box center [322, 791] width 398 height 35
click at [608, 712] on div "Club Coach Phone Number 5182211524" at bounding box center [464, 696] width 683 height 58
